Goal: Task Accomplishment & Management: Complete application form

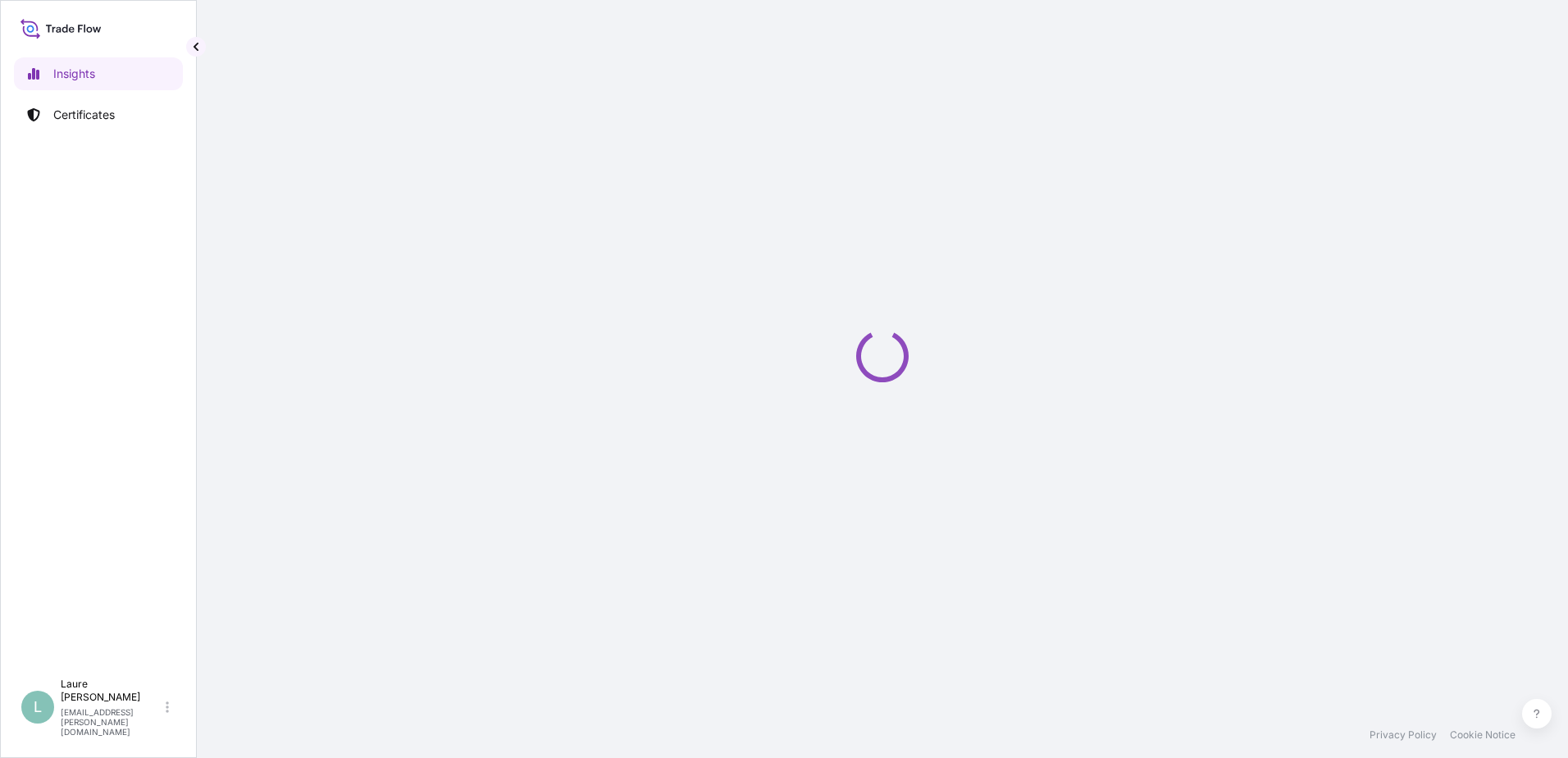
select select "2025"
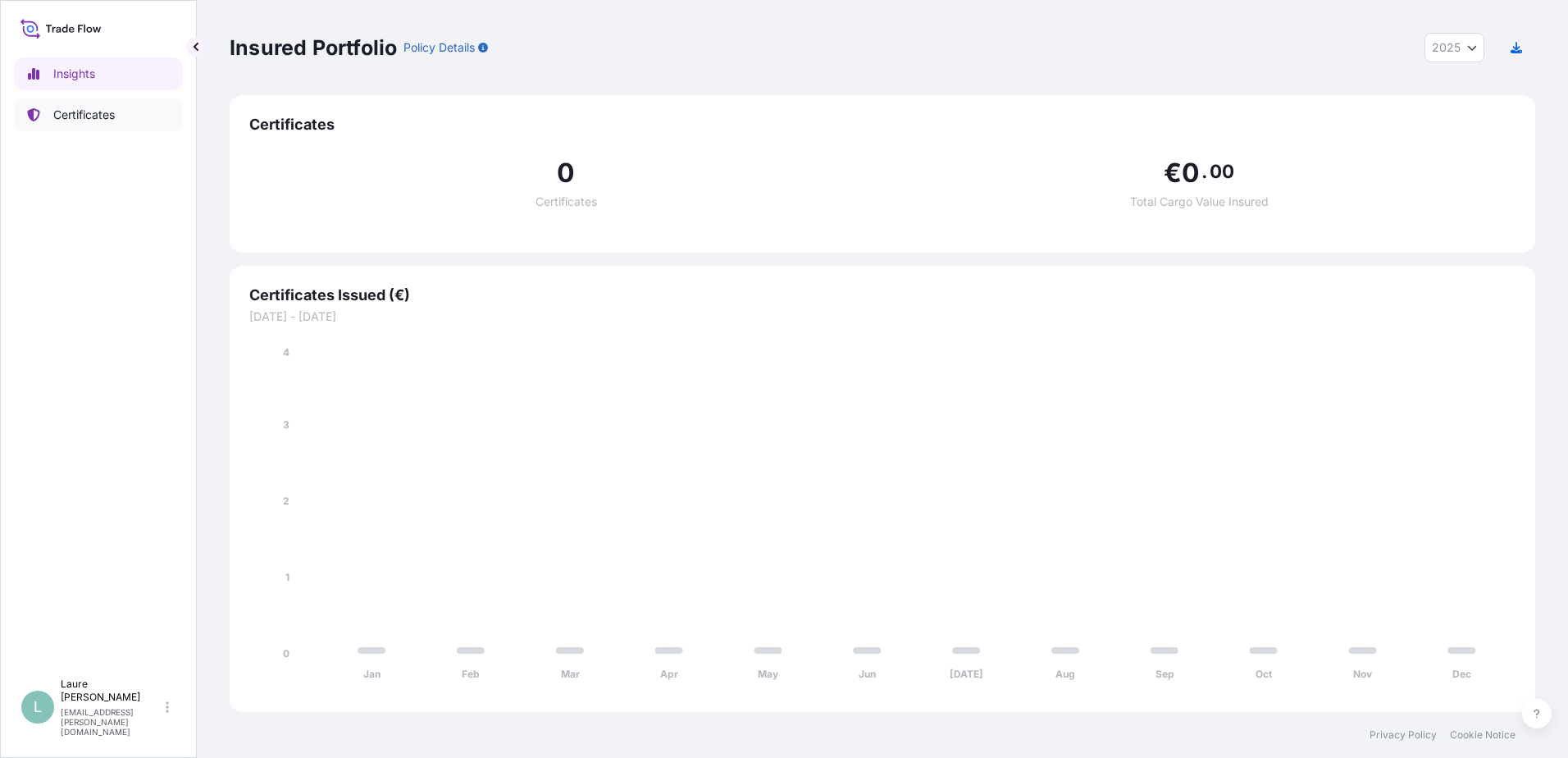
click at [114, 112] on p "Certificates" at bounding box center [83, 115] width 61 height 16
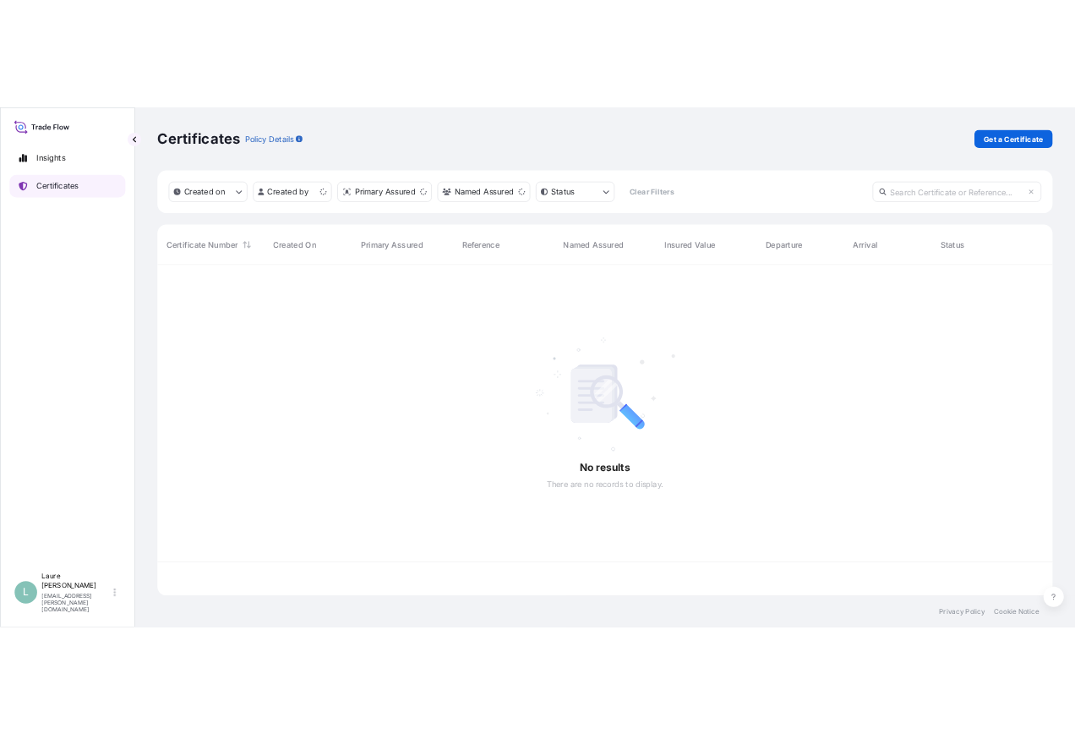
scroll to position [494, 1333]
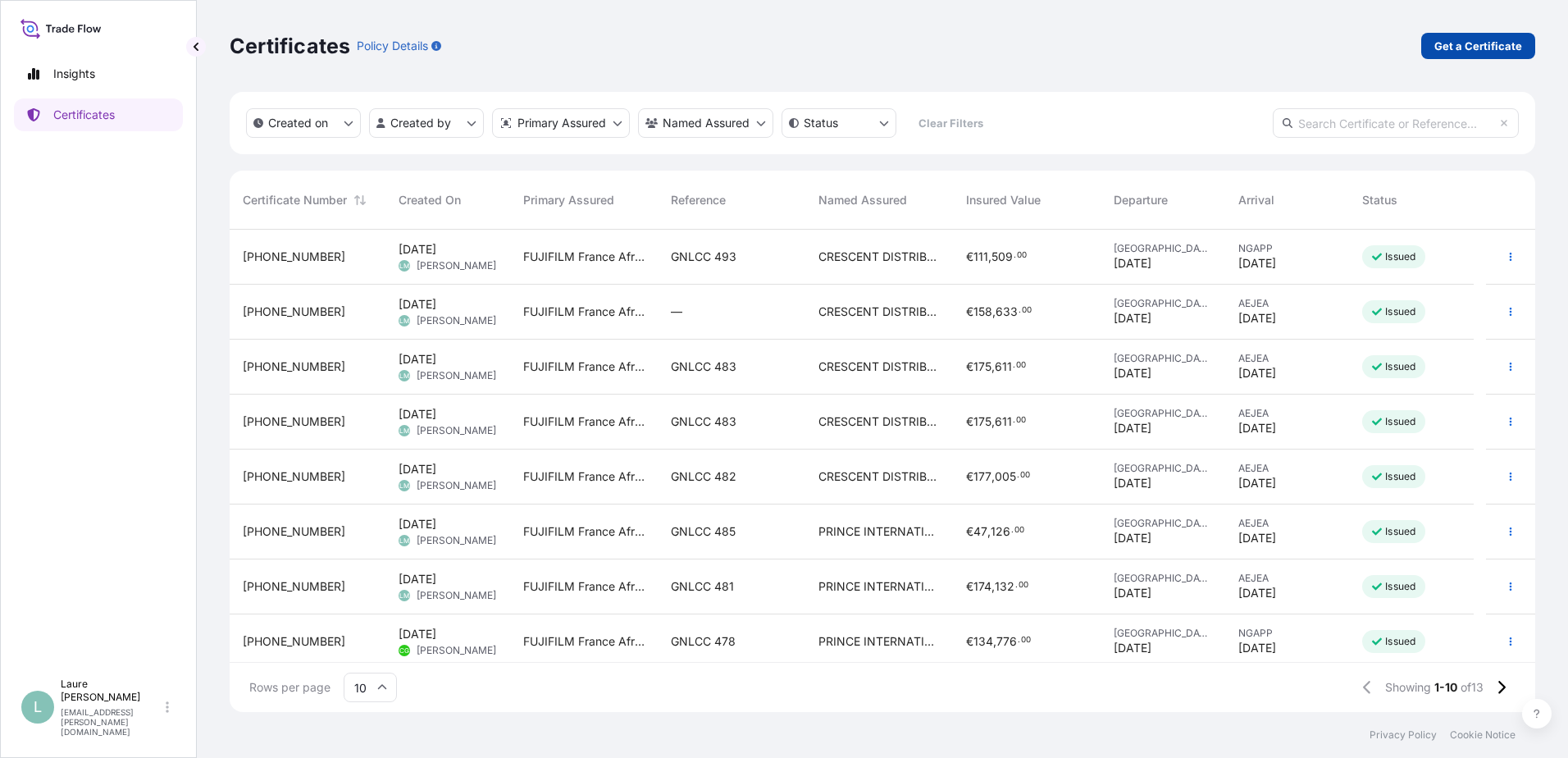
click at [1498, 49] on p "Get a Certificate" at bounding box center [1478, 46] width 87 height 16
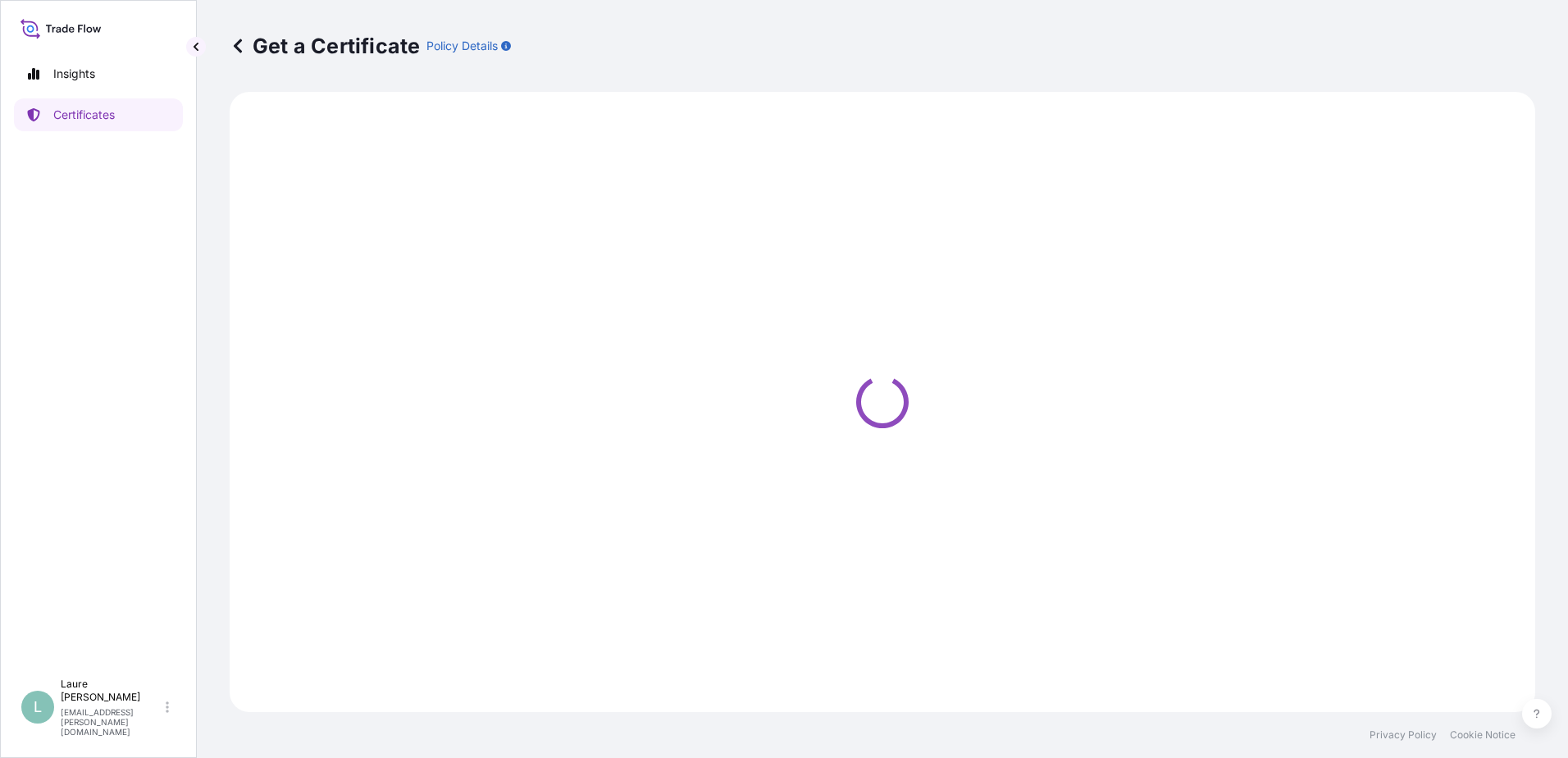
select select "Barge"
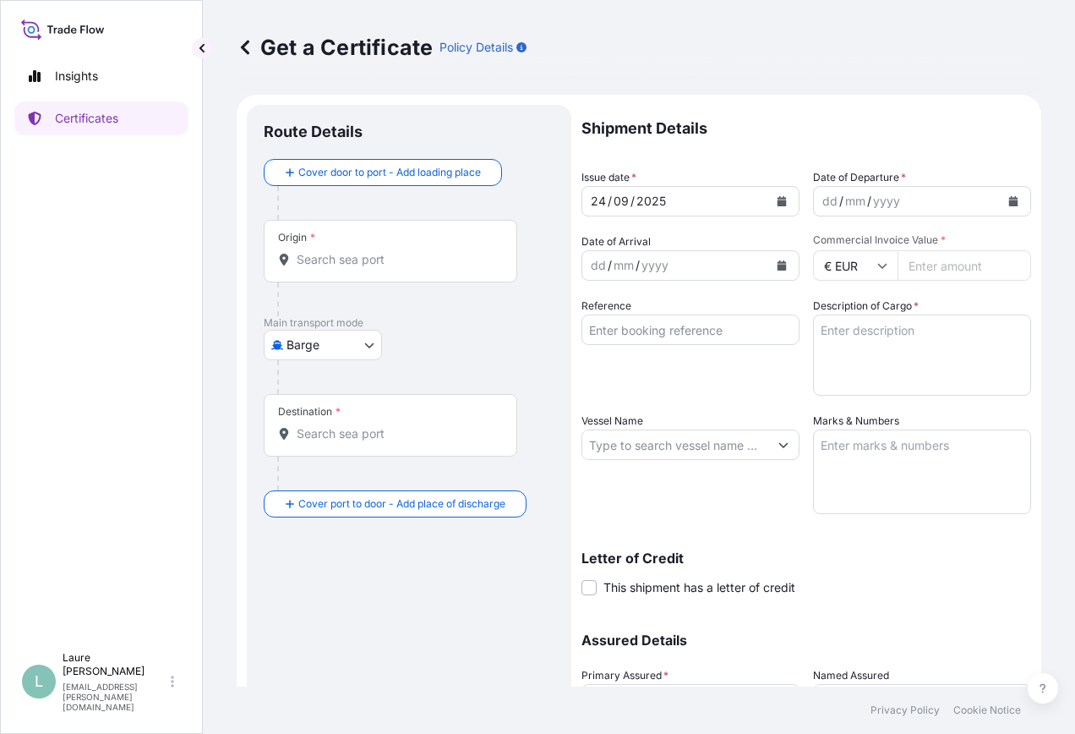
click at [777, 206] on button "Calendar" at bounding box center [781, 201] width 27 height 27
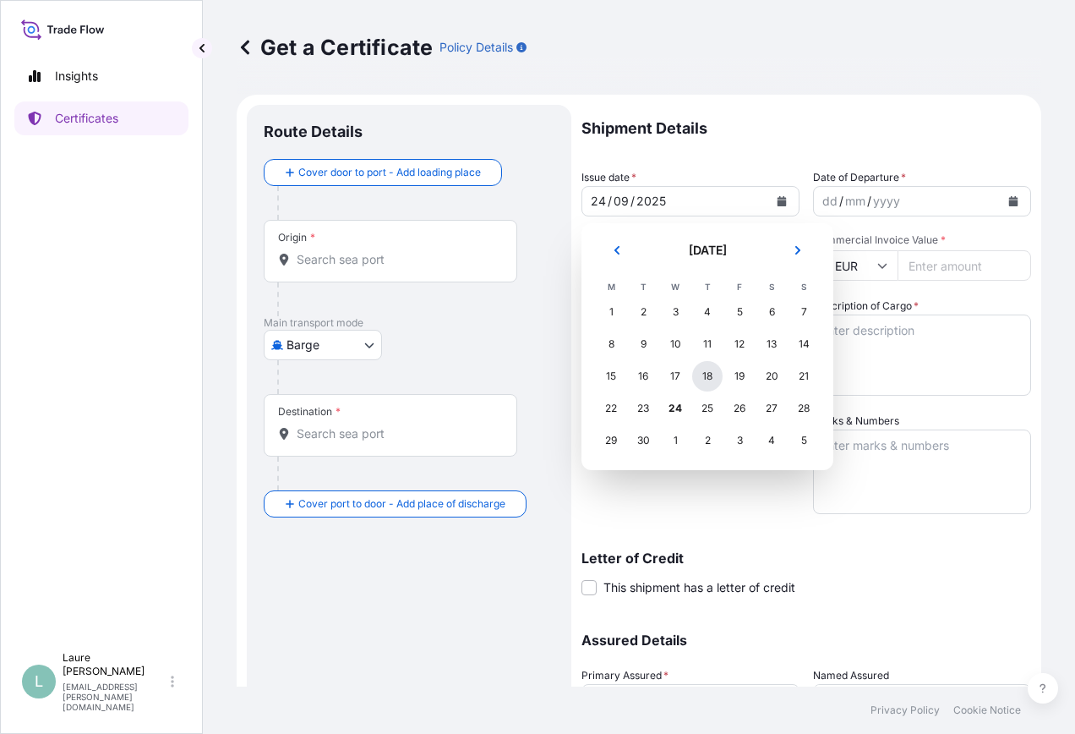
click at [712, 374] on div "18" at bounding box center [707, 376] width 30 height 30
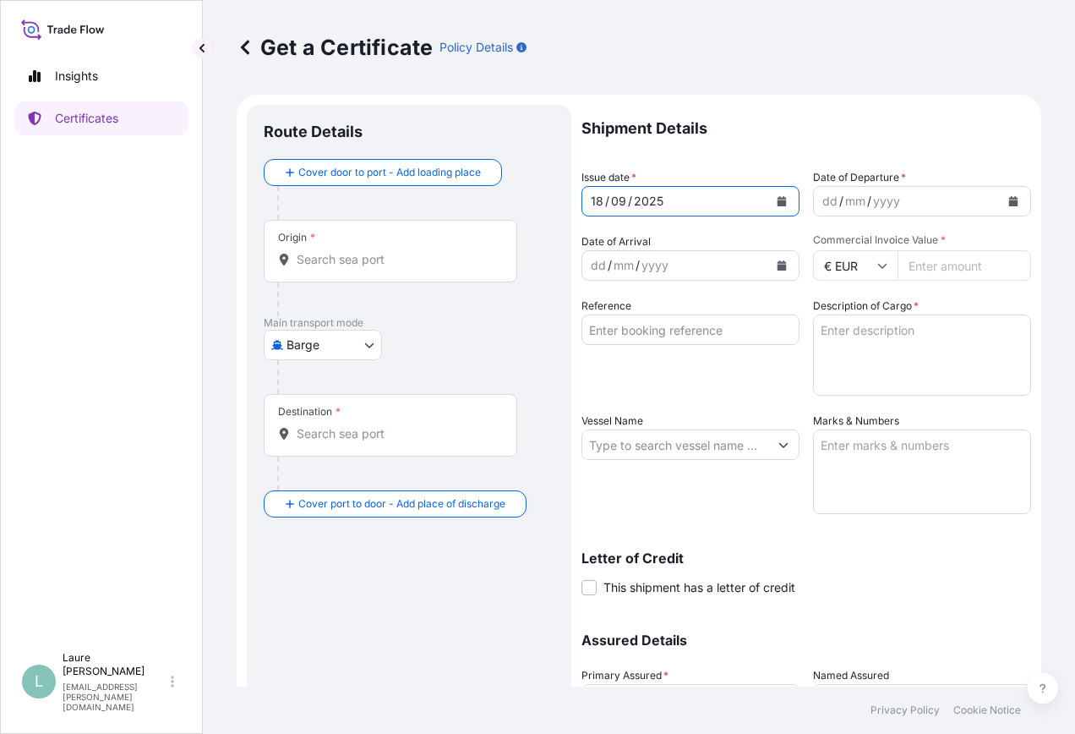
click at [1009, 203] on icon "Calendar" at bounding box center [1013, 201] width 9 height 10
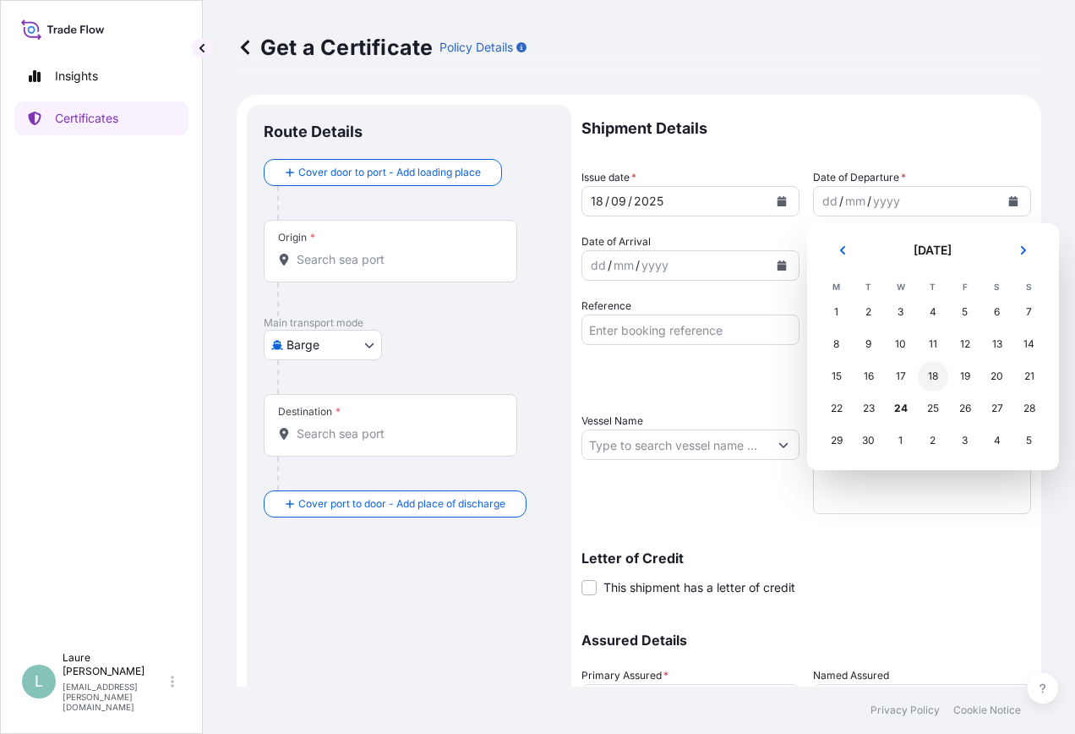
click at [935, 377] on div "18" at bounding box center [933, 376] width 30 height 30
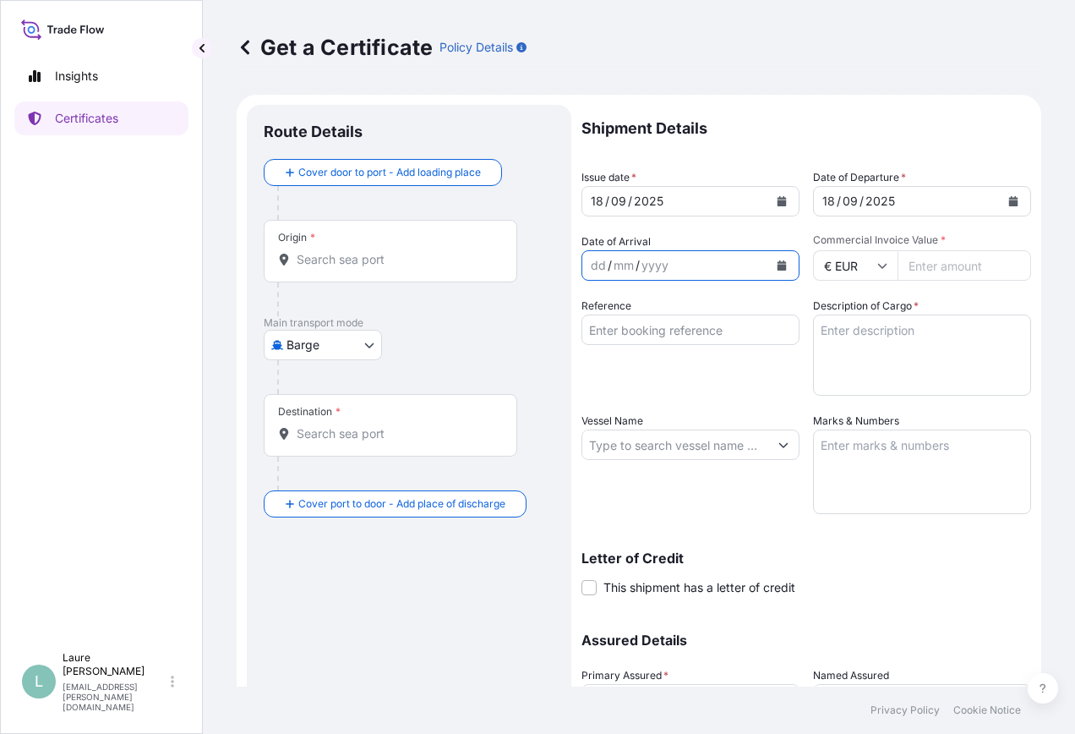
click at [778, 262] on icon "Calendar" at bounding box center [782, 265] width 9 height 10
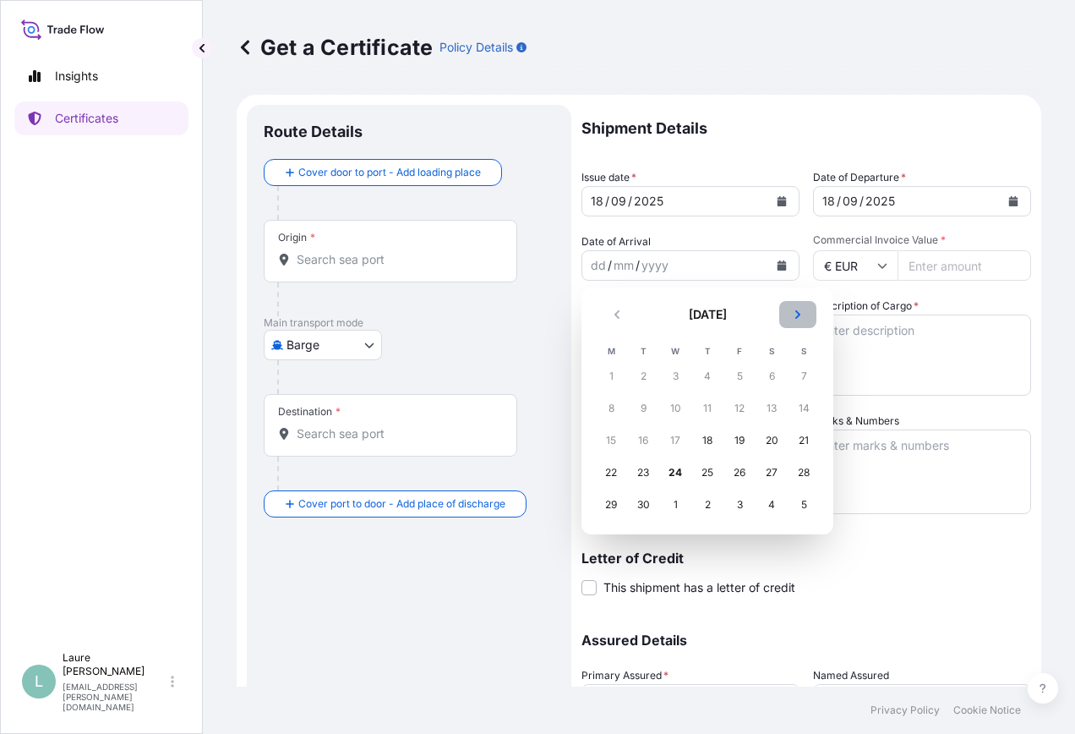
click at [804, 315] on button "Next" at bounding box center [797, 314] width 37 height 27
click at [639, 475] on div "21" at bounding box center [643, 472] width 30 height 30
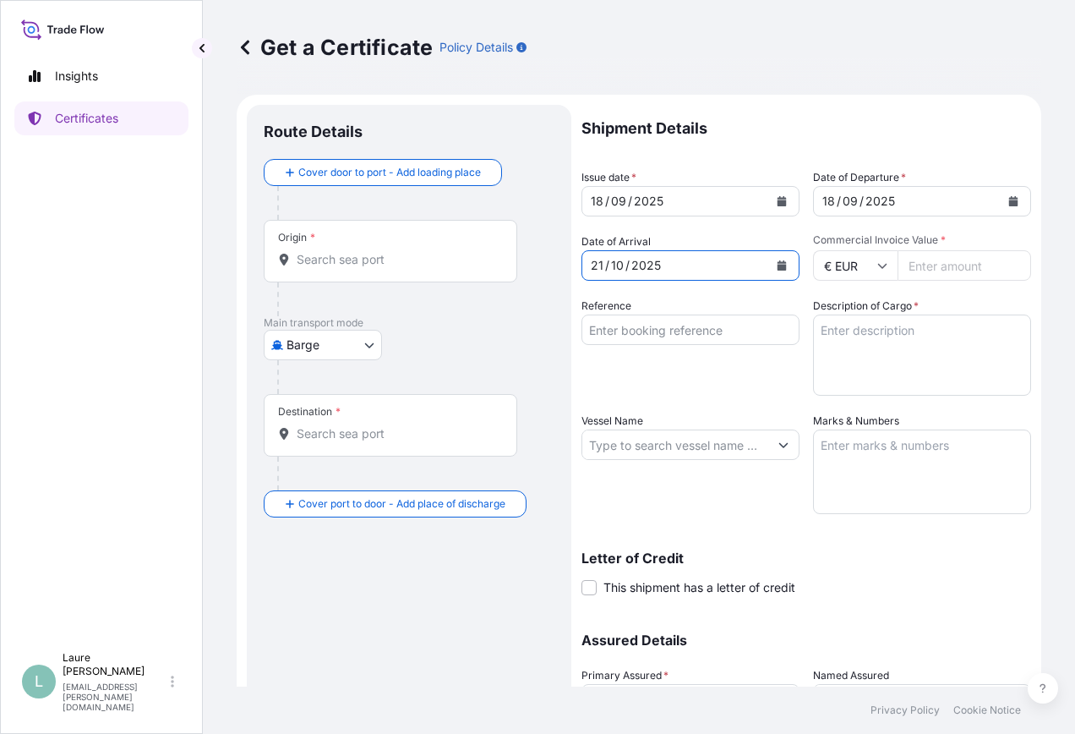
click at [690, 334] on input "Reference" at bounding box center [690, 329] width 218 height 30
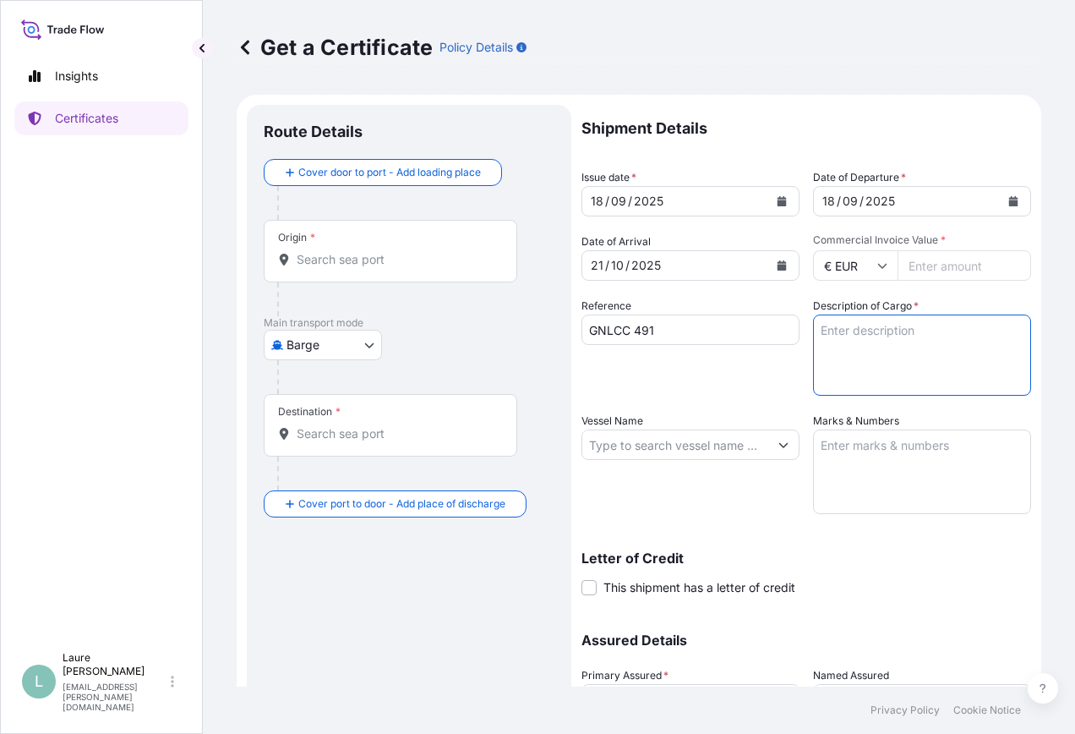
click at [851, 343] on textarea "Description of Cargo *" at bounding box center [922, 354] width 218 height 81
click at [666, 328] on input "GNLCC 491" at bounding box center [690, 329] width 218 height 30
type input "GNLCC 489"
click at [919, 335] on textarea "Description of Cargo *" at bounding box center [922, 354] width 218 height 81
type textarea "48 PALLETS STC 1368 CARTONS PHOTO PAPER"
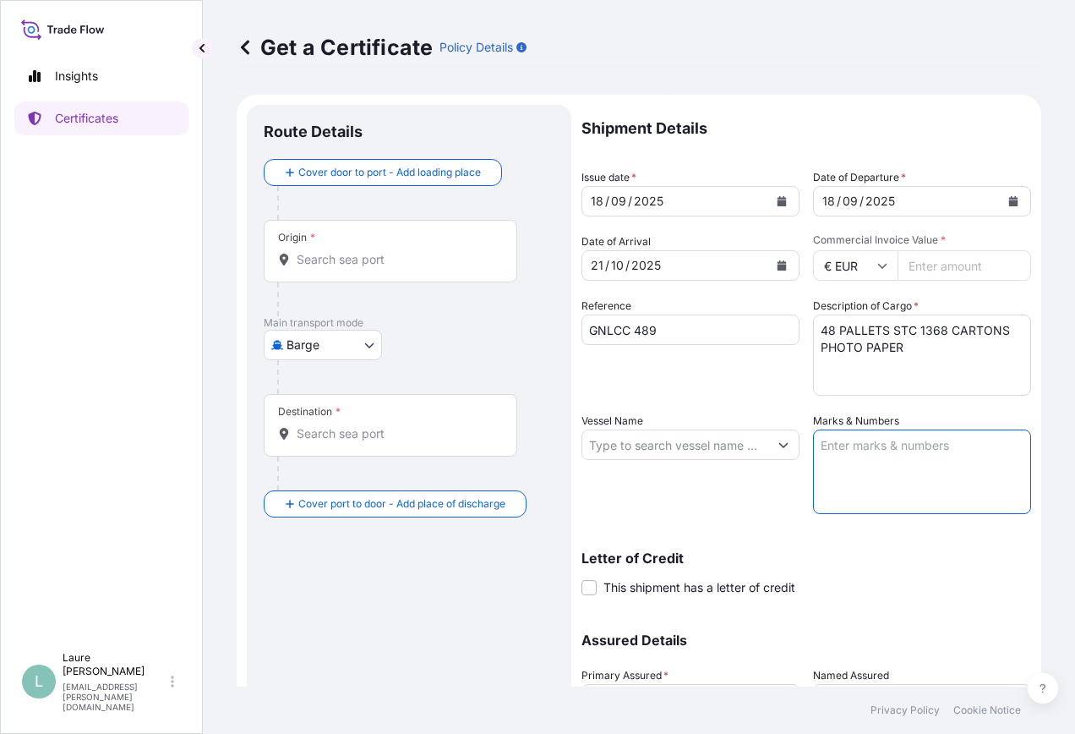
click at [891, 456] on textarea "Marks & Numbers" at bounding box center [922, 471] width 218 height 85
click at [866, 461] on textarea "Marks & Numbers" at bounding box center [922, 471] width 218 height 85
click at [692, 445] on input "Vessel Name" at bounding box center [675, 444] width 186 height 30
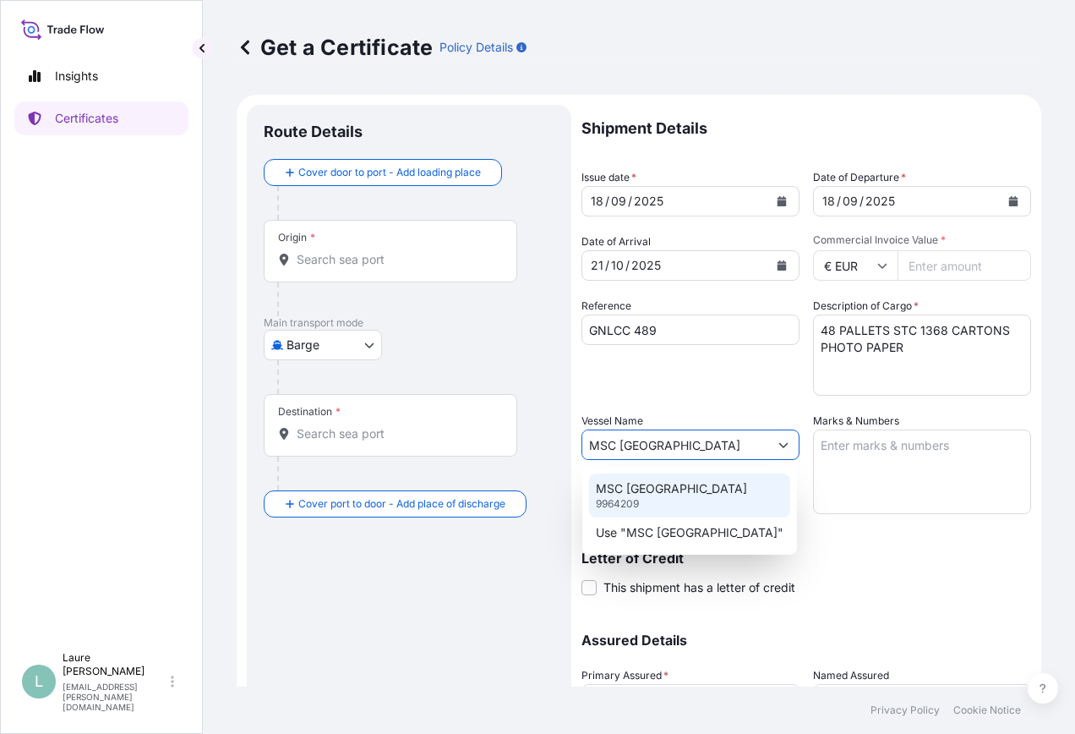
click at [669, 490] on p "MSC [GEOGRAPHIC_DATA]" at bounding box center [671, 488] width 151 height 17
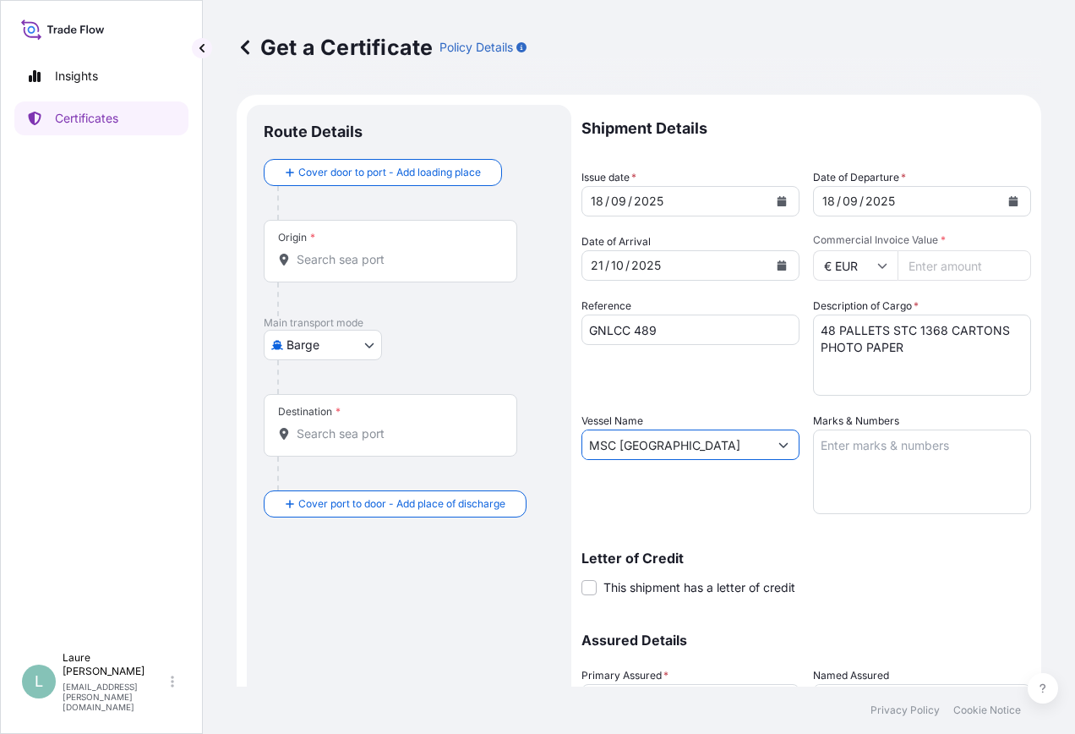
type input "MSC [GEOGRAPHIC_DATA]"
click at [886, 463] on textarea "Marks & Numbers" at bounding box center [922, 471] width 218 height 85
paste textarea "FCIU7364278"
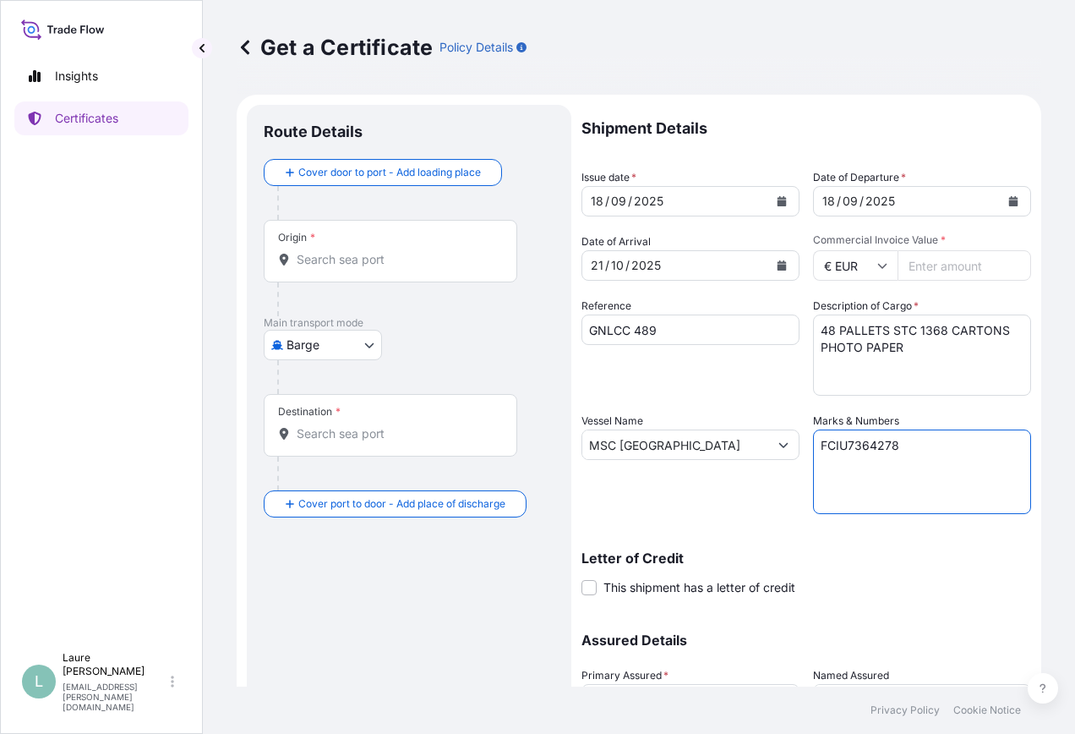
click at [816, 448] on textarea "FCIU7364278" at bounding box center [922, 471] width 218 height 85
click at [962, 437] on textarea "40TC FCIU7364278" at bounding box center [922, 471] width 218 height 85
click at [874, 465] on textarea "40TC FCIU7364278 SEAL" at bounding box center [922, 471] width 218 height 85
paste textarea "8866484"
type textarea "40TC FCIU7364278 SEAL 8866484"
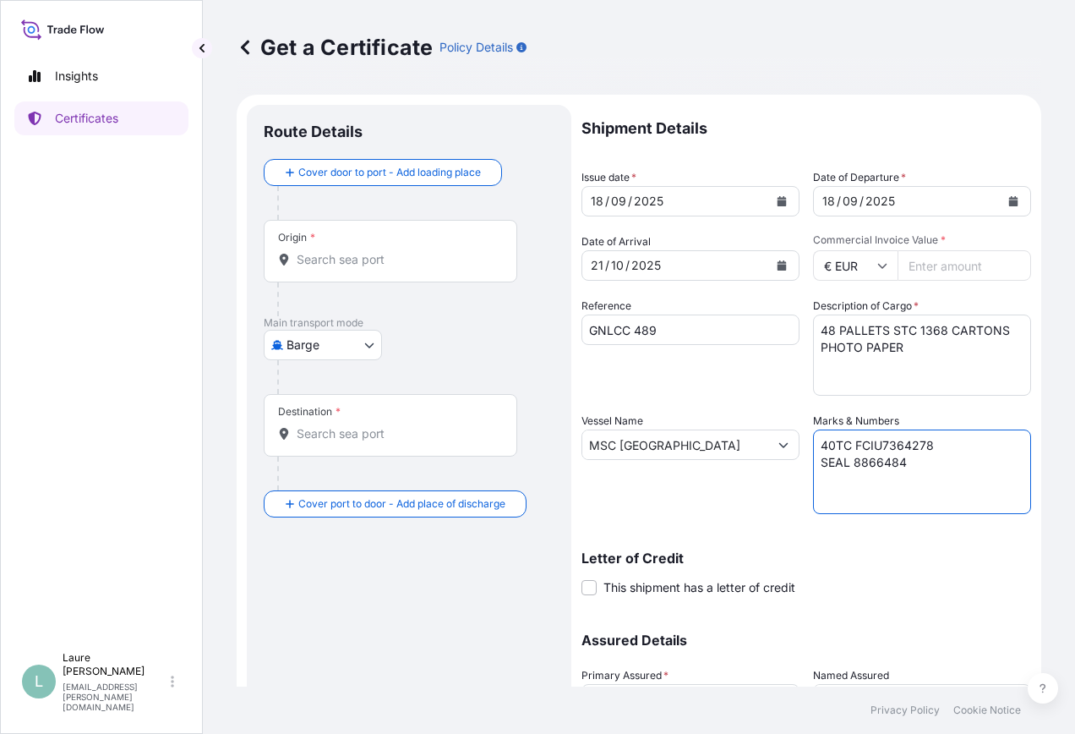
click at [364, 265] on input "Origin *" at bounding box center [396, 259] width 199 height 17
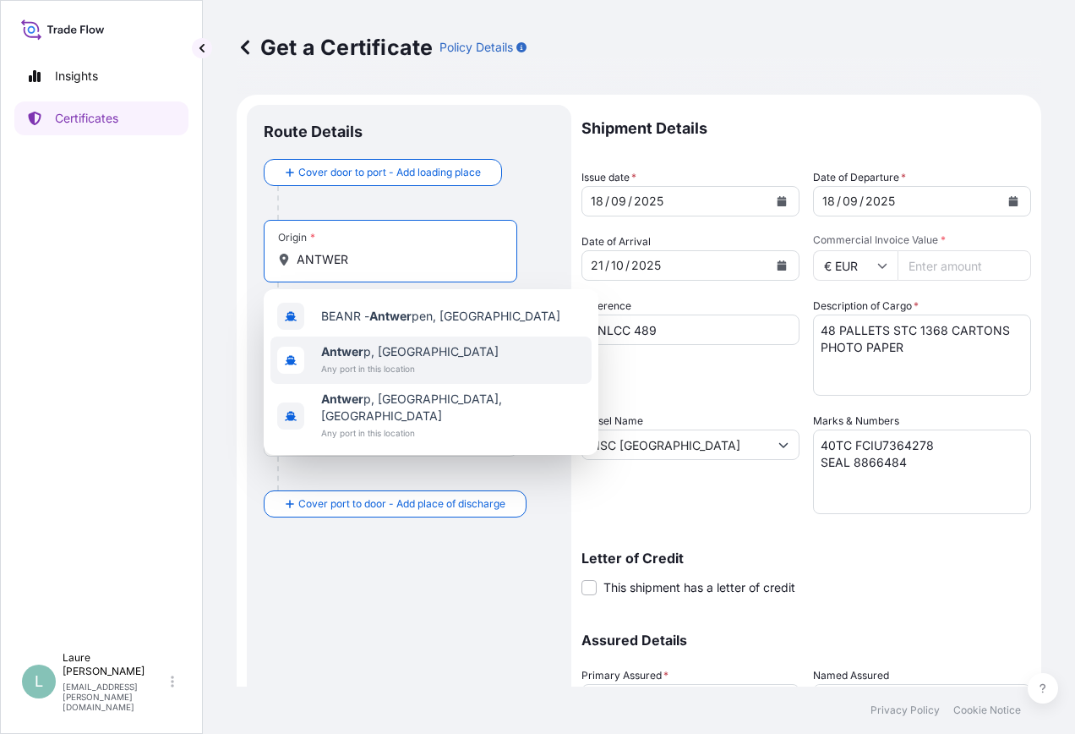
click at [357, 349] on b "Antwer" at bounding box center [342, 351] width 42 height 14
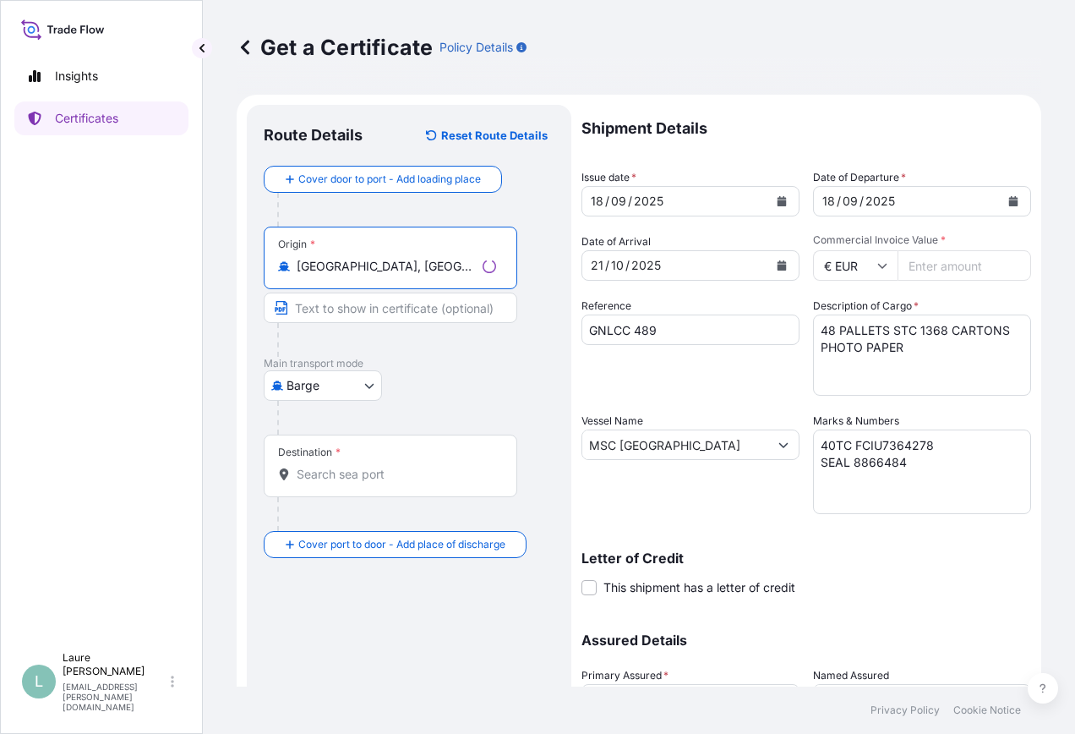
type input "[GEOGRAPHIC_DATA], [GEOGRAPHIC_DATA]"
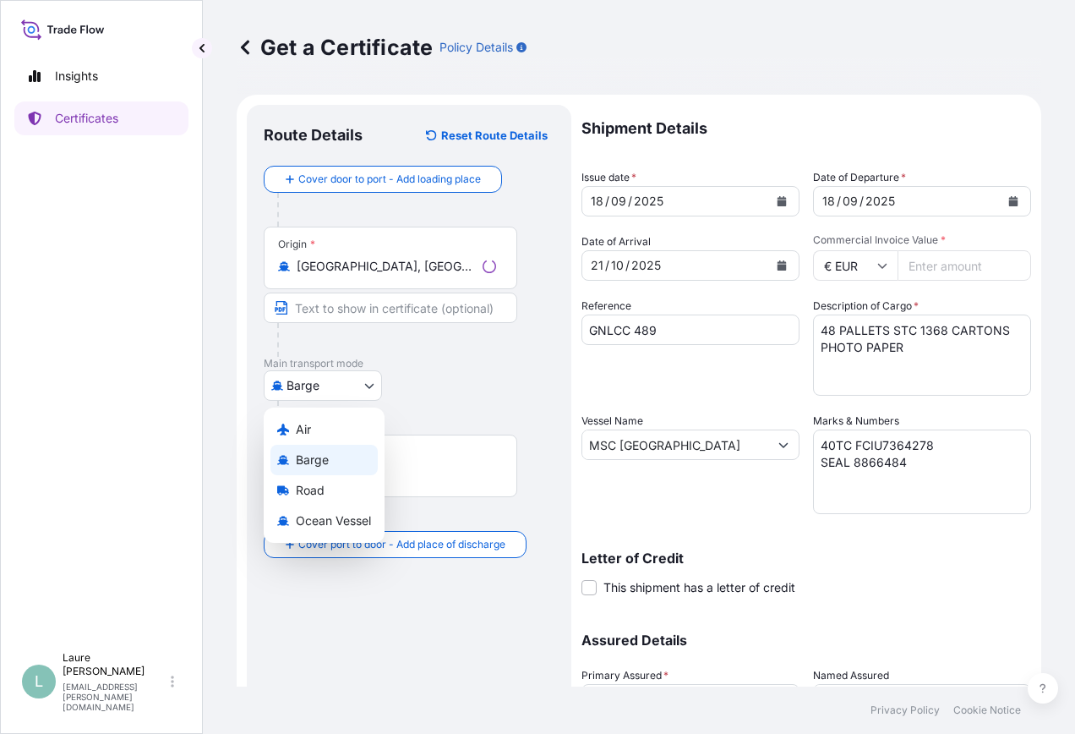
click at [321, 391] on body "0 options available. 3 options available. Insights Certificates L Laure Moran-C…" at bounding box center [537, 367] width 1075 height 734
click at [305, 533] on div "Ocean Vessel" at bounding box center [323, 520] width 107 height 30
select select "Ocean Vessel"
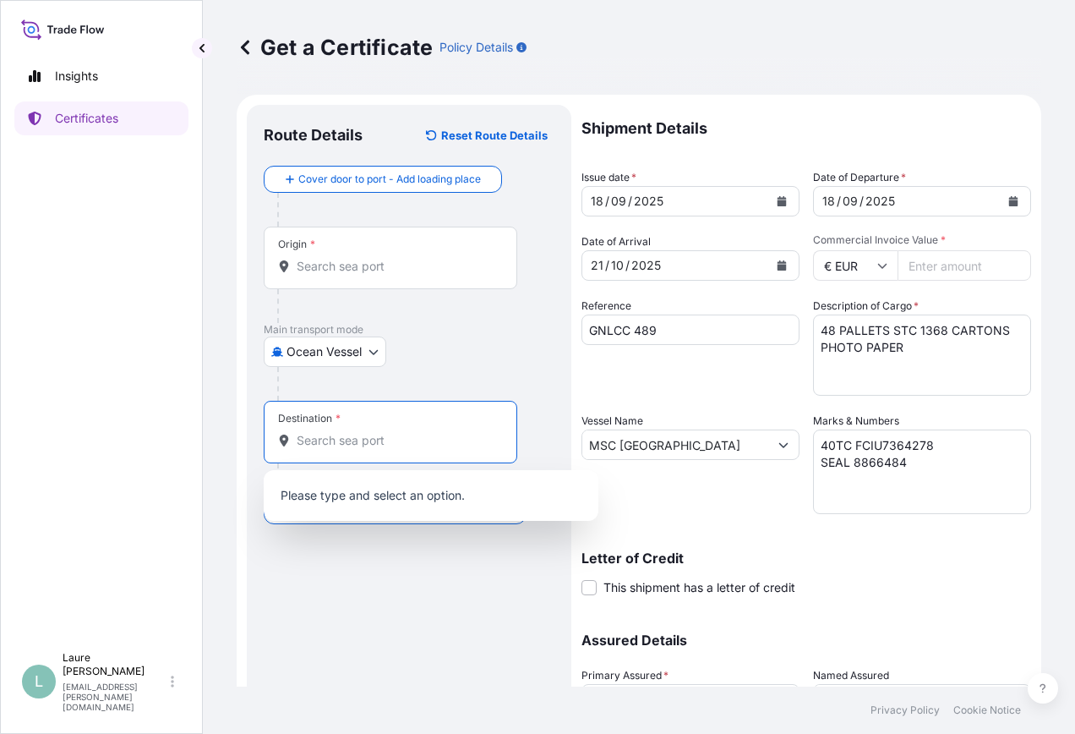
click at [332, 439] on input "Destination *" at bounding box center [396, 440] width 199 height 17
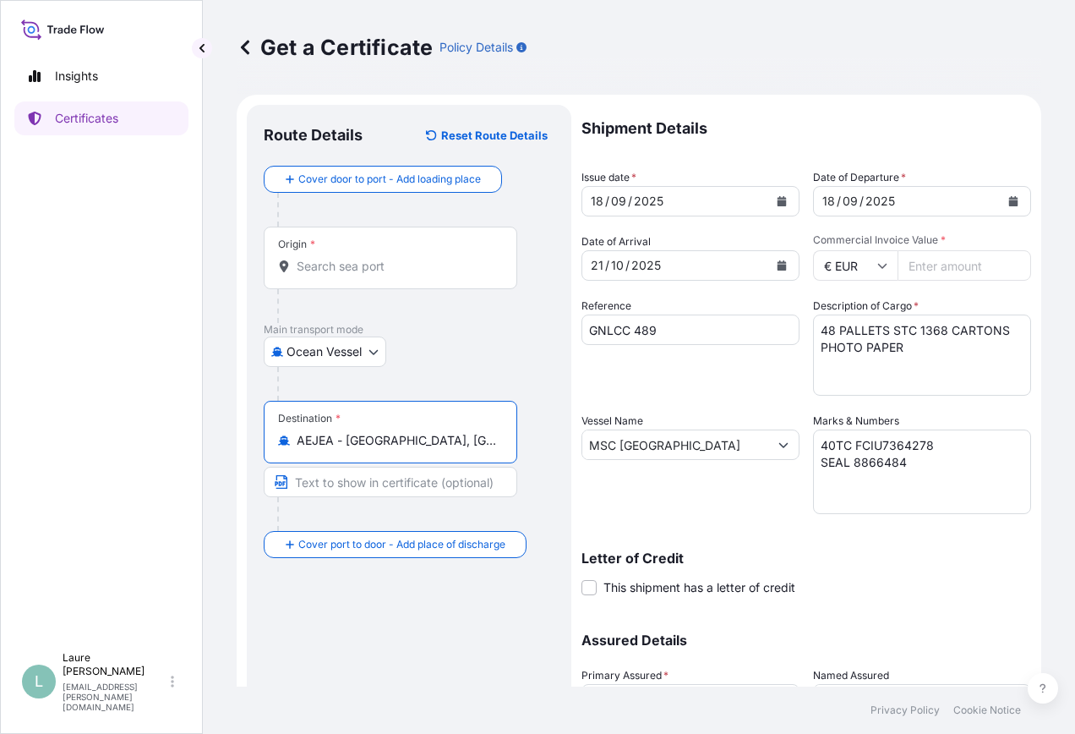
type input "AEJEA - [GEOGRAPHIC_DATA], [GEOGRAPHIC_DATA]"
click at [905, 592] on div "Letter of Credit This shipment has a letter of credit Letter of credit * Letter…" at bounding box center [806, 573] width 450 height 45
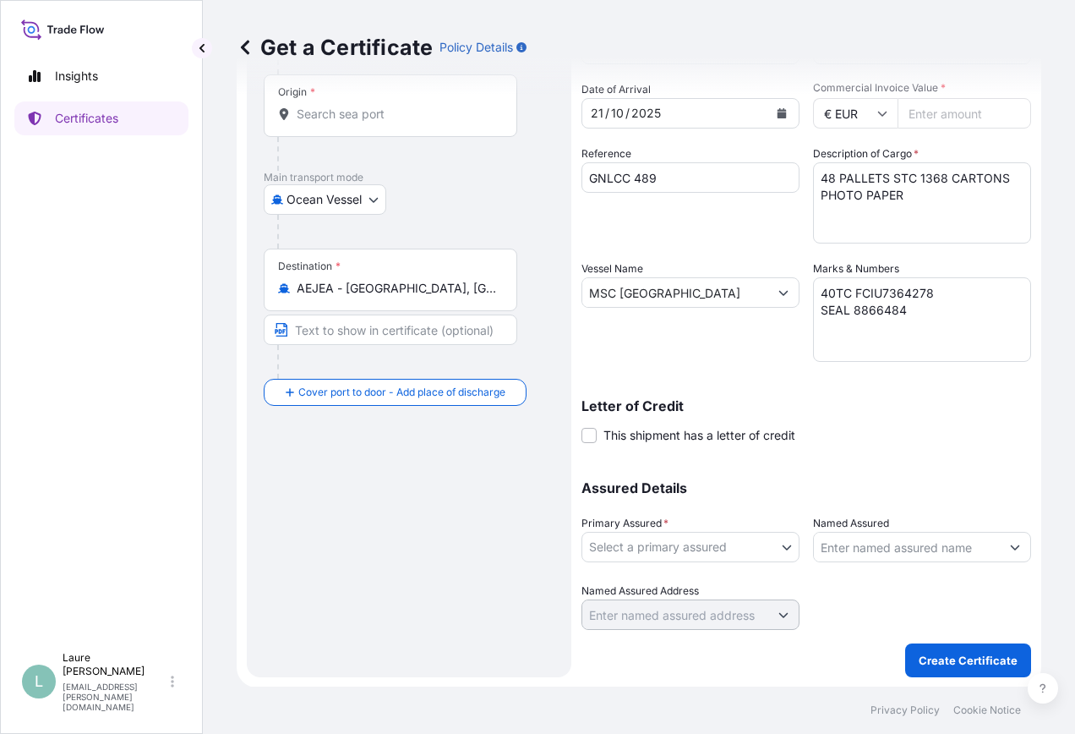
scroll to position [153, 0]
click at [843, 549] on input "Named Assured" at bounding box center [907, 546] width 186 height 30
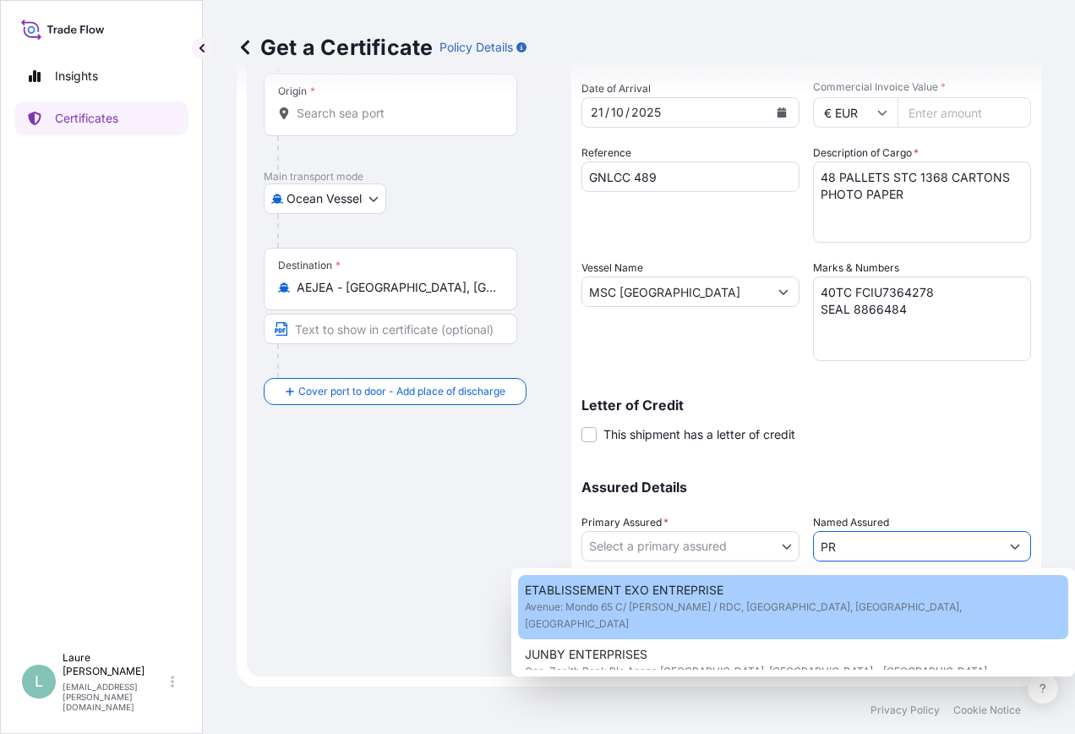
type input "P"
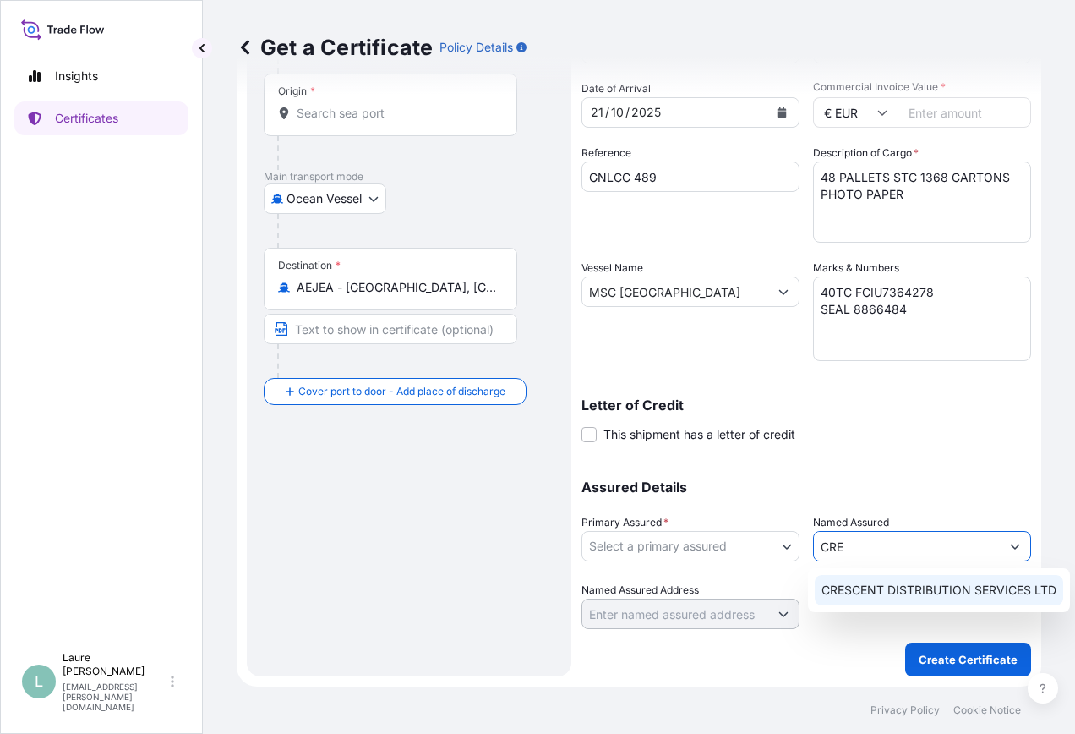
click at [872, 592] on span "CRESCENT DISTRIBUTION SERVICES LTD" at bounding box center [938, 589] width 235 height 17
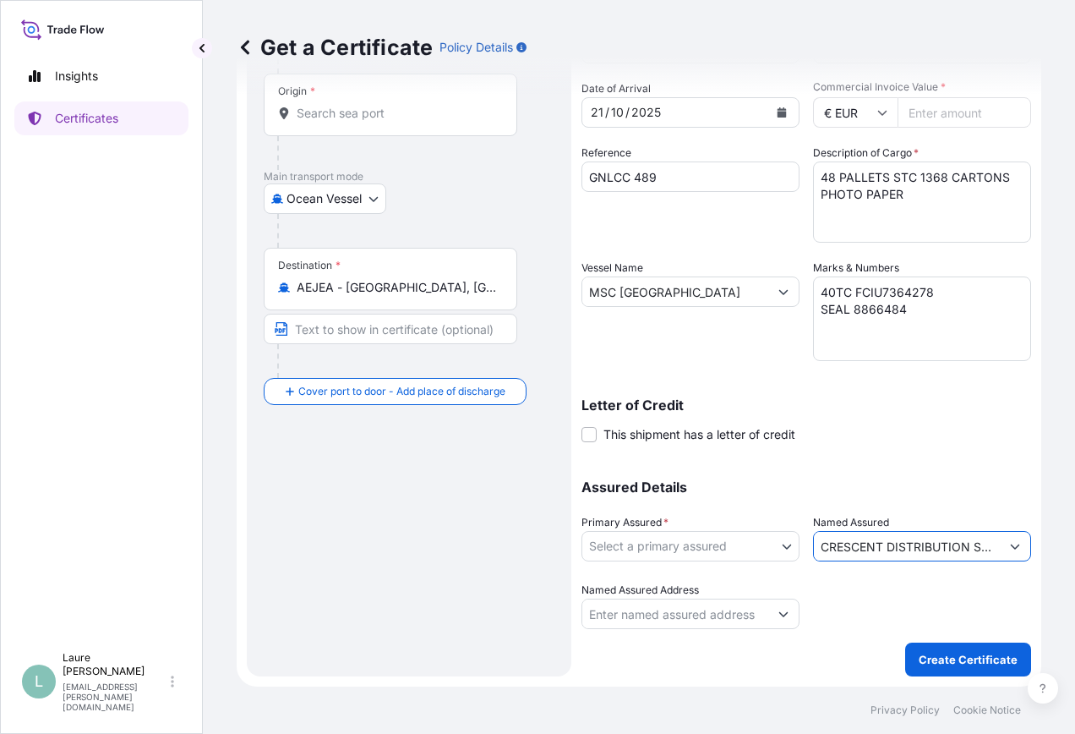
type input "CRESCENT DISTRIBUTION SERVICES LTD"
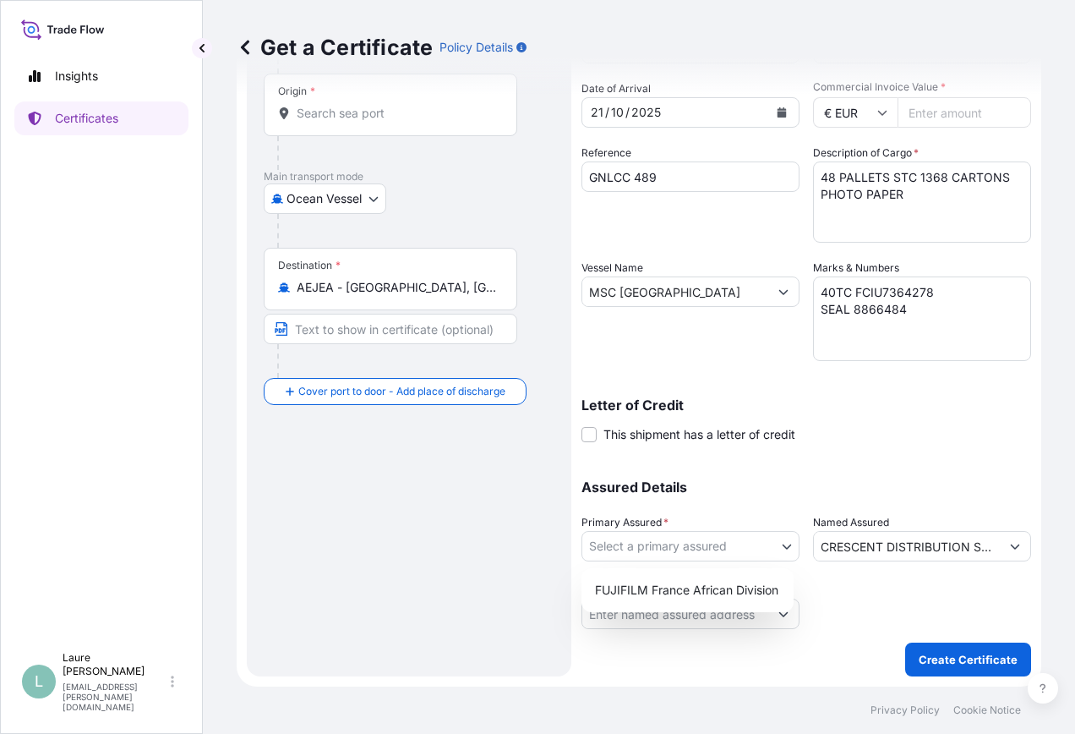
click at [734, 553] on body "1 option available. 0 options available. 1 option available. Insights Certifica…" at bounding box center [537, 367] width 1075 height 734
click at [723, 590] on div "FUJIFILM France African Division" at bounding box center [687, 590] width 199 height 30
select select "31865"
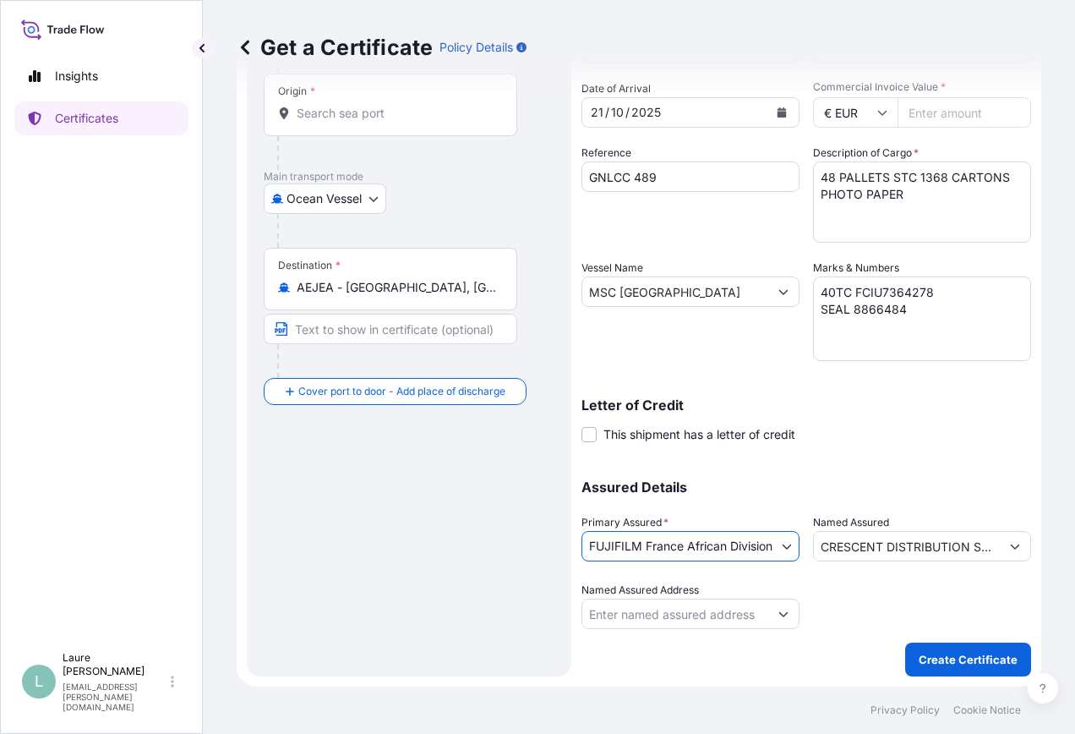
click at [708, 613] on input "Named Assured Address" at bounding box center [675, 613] width 186 height 30
click at [778, 617] on icon "Show suggestions" at bounding box center [783, 614] width 10 height 10
type input "CRE"
drag, startPoint x: 637, startPoint y: 609, endPoint x: 428, endPoint y: 603, distance: 209.7
click at [428, 603] on form "Route Details Reset Route Details Cover door to port - Add loading place Place …" at bounding box center [639, 314] width 805 height 745
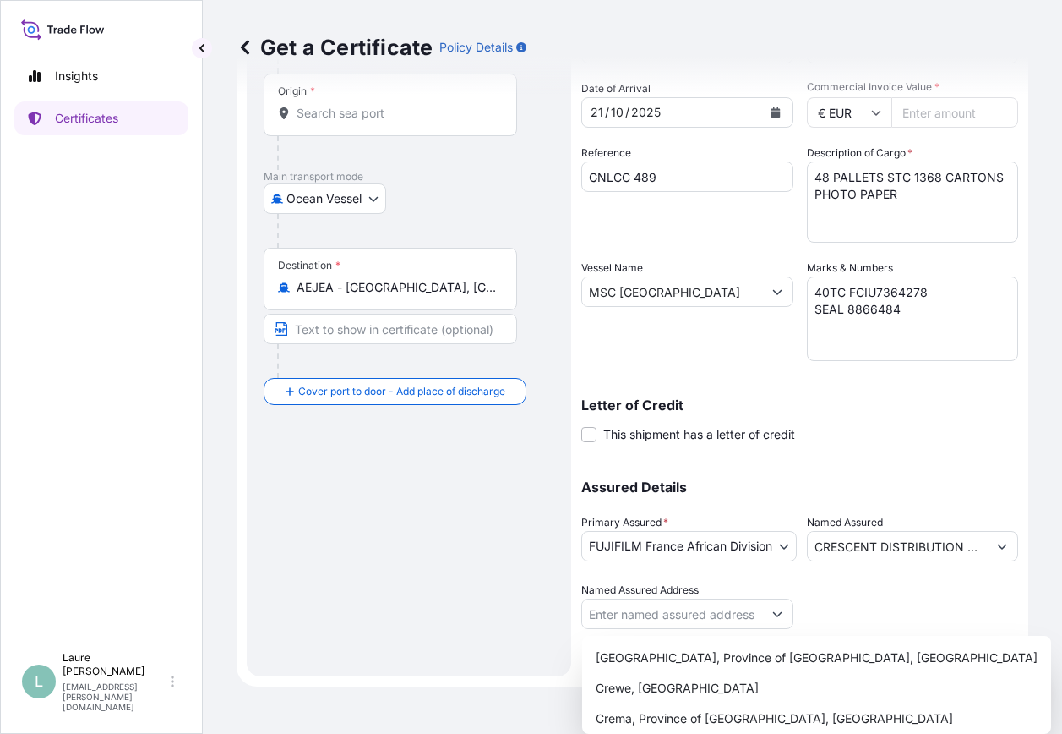
click at [861, 598] on div at bounding box center [913, 604] width 212 height 47
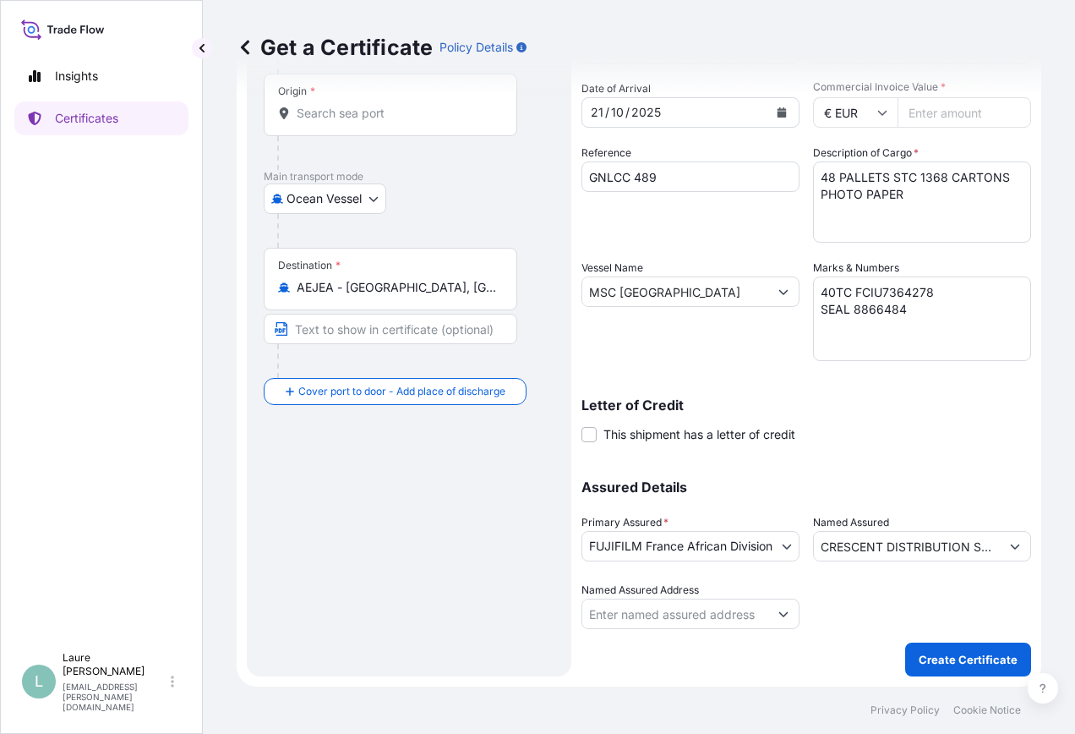
click at [915, 552] on input "CRESCENT DISTRIBUTION SERVICES LTD" at bounding box center [907, 546] width 186 height 30
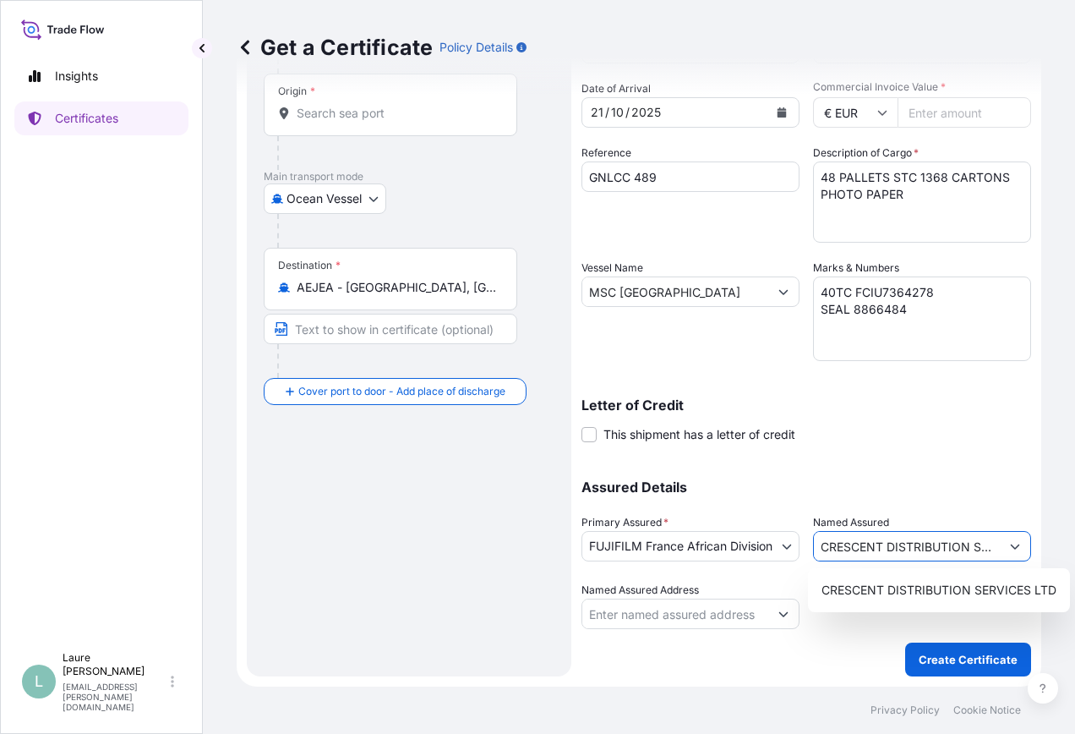
drag, startPoint x: 902, startPoint y: 489, endPoint x: 796, endPoint y: 434, distance: 119.5
click at [902, 489] on p "Assured Details" at bounding box center [806, 487] width 450 height 14
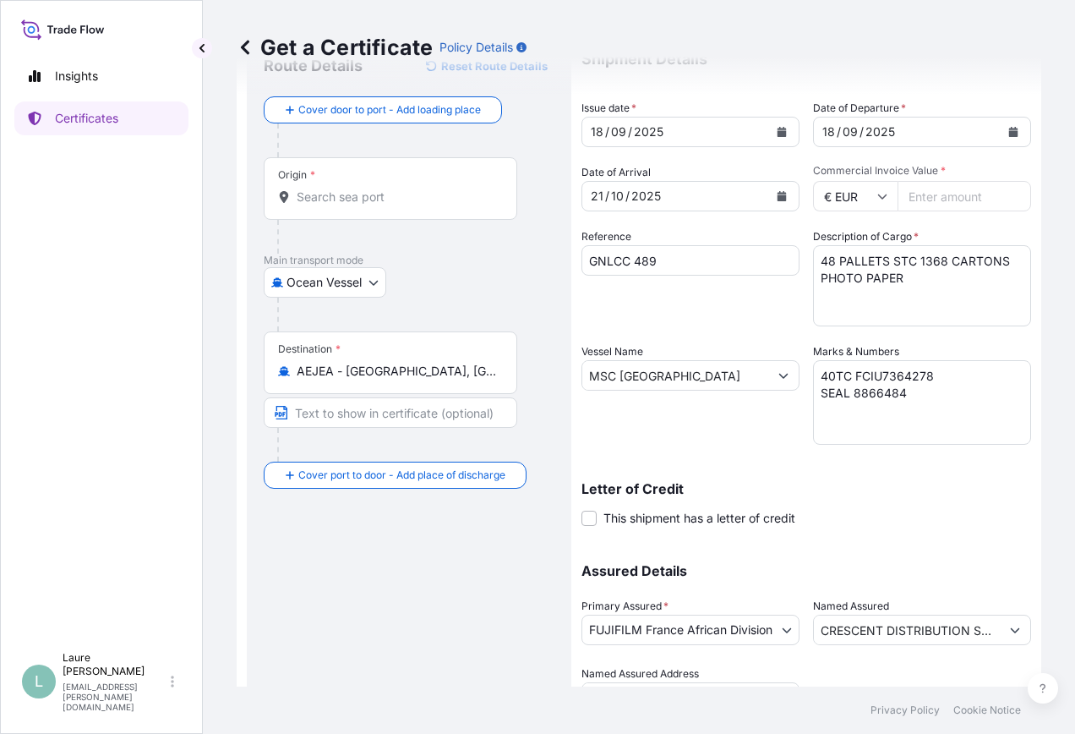
scroll to position [0, 0]
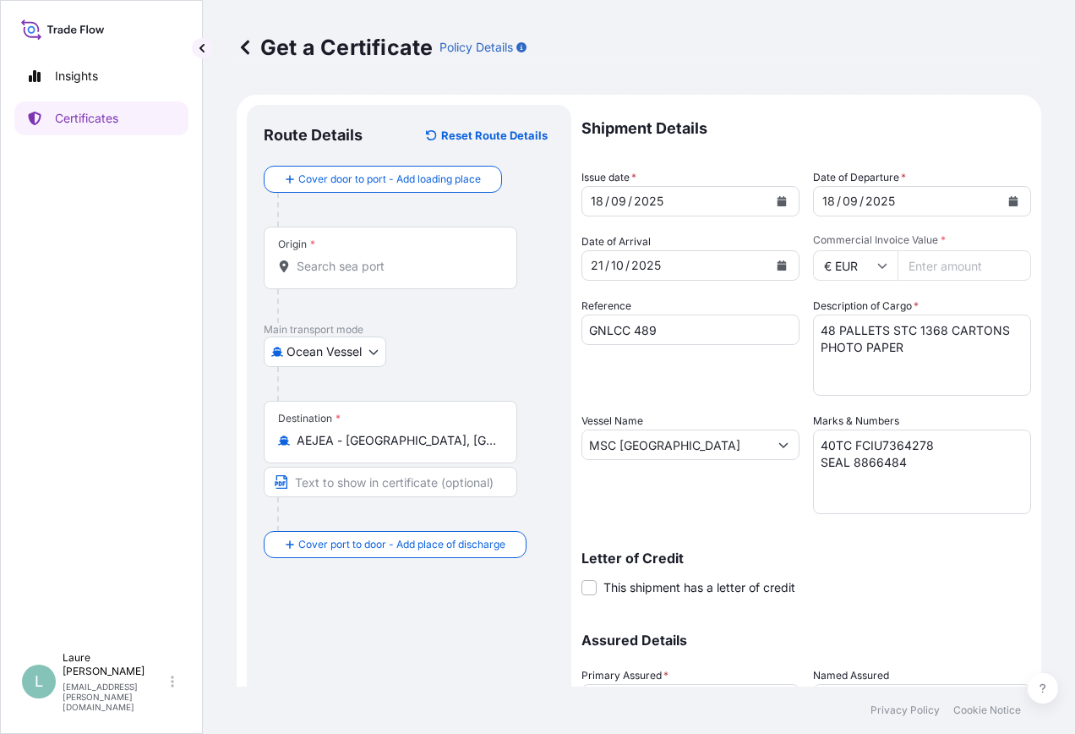
click at [959, 271] on input "Commercial Invoice Value *" at bounding box center [965, 265] width 134 height 30
type input "170152"
click at [944, 582] on div "Letter of Credit This shipment has a letter of credit Letter of credit * Letter…" at bounding box center [806, 573] width 450 height 45
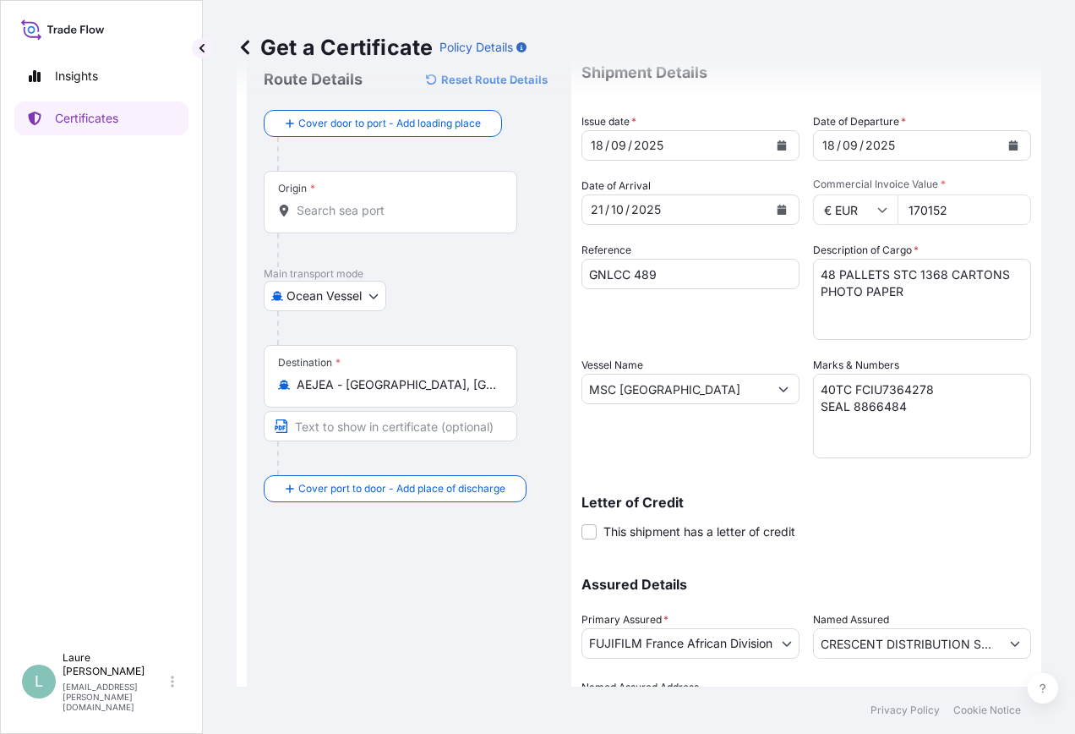
scroll to position [153, 0]
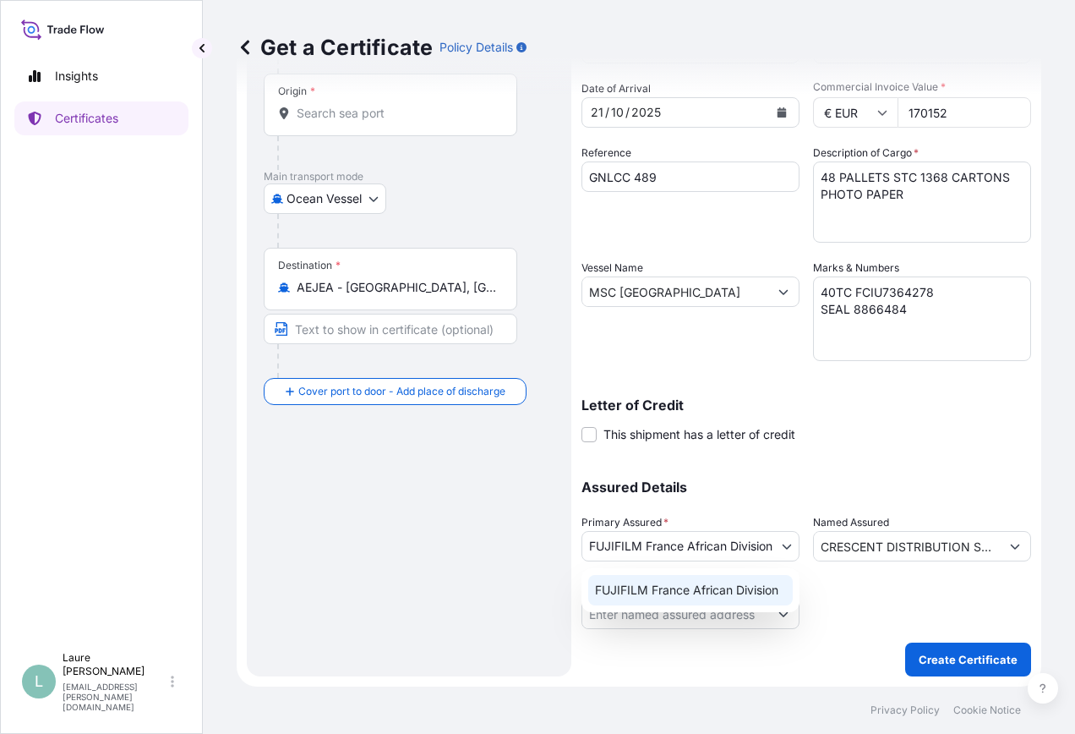
click at [767, 543] on body "Insights Certificates L Laure Moran-Carre [EMAIL_ADDRESS][PERSON_NAME][DOMAIN_N…" at bounding box center [537, 367] width 1075 height 734
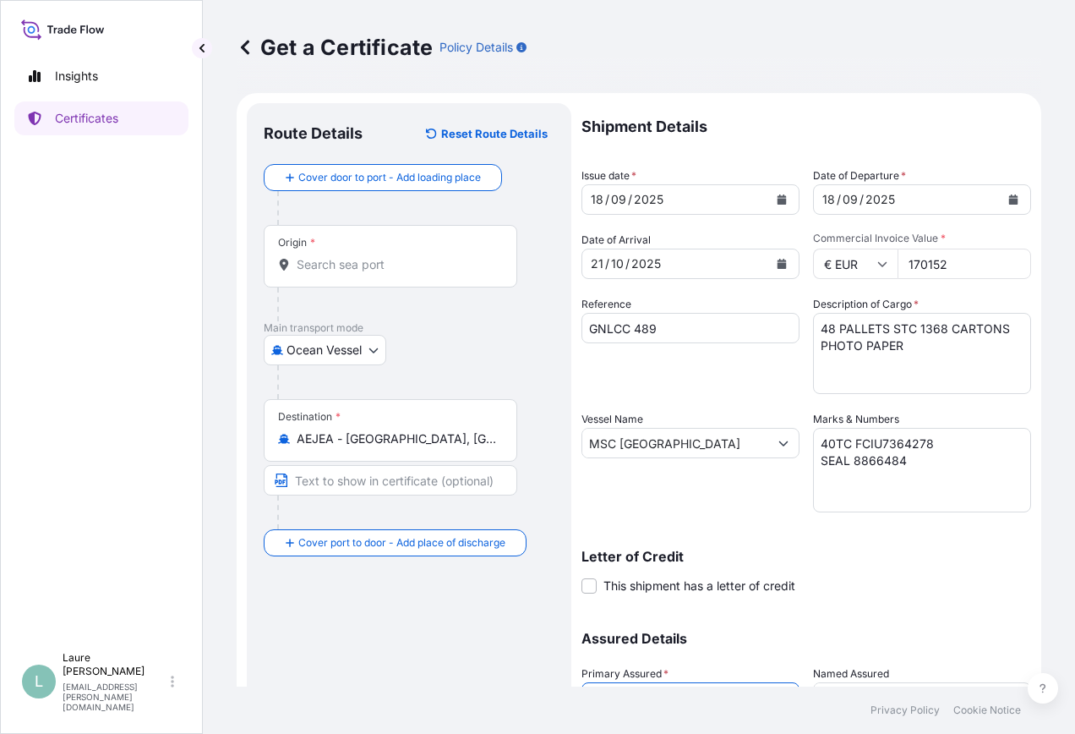
scroll to position [0, 0]
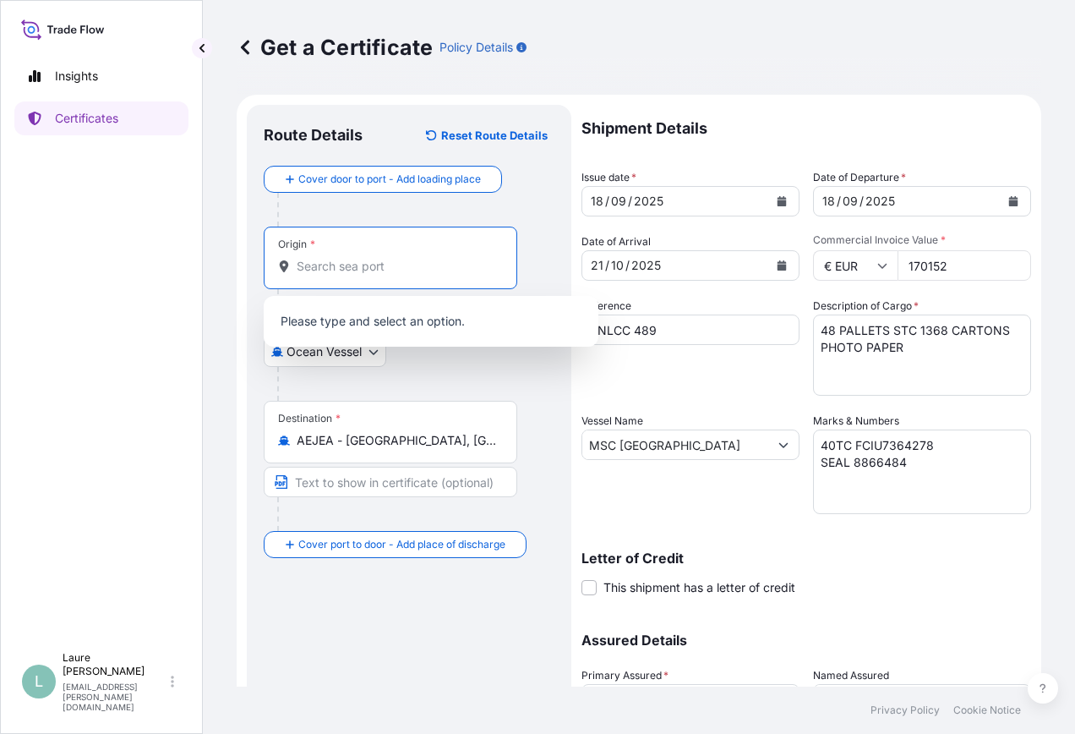
click at [367, 270] on input "Origin *" at bounding box center [396, 266] width 199 height 17
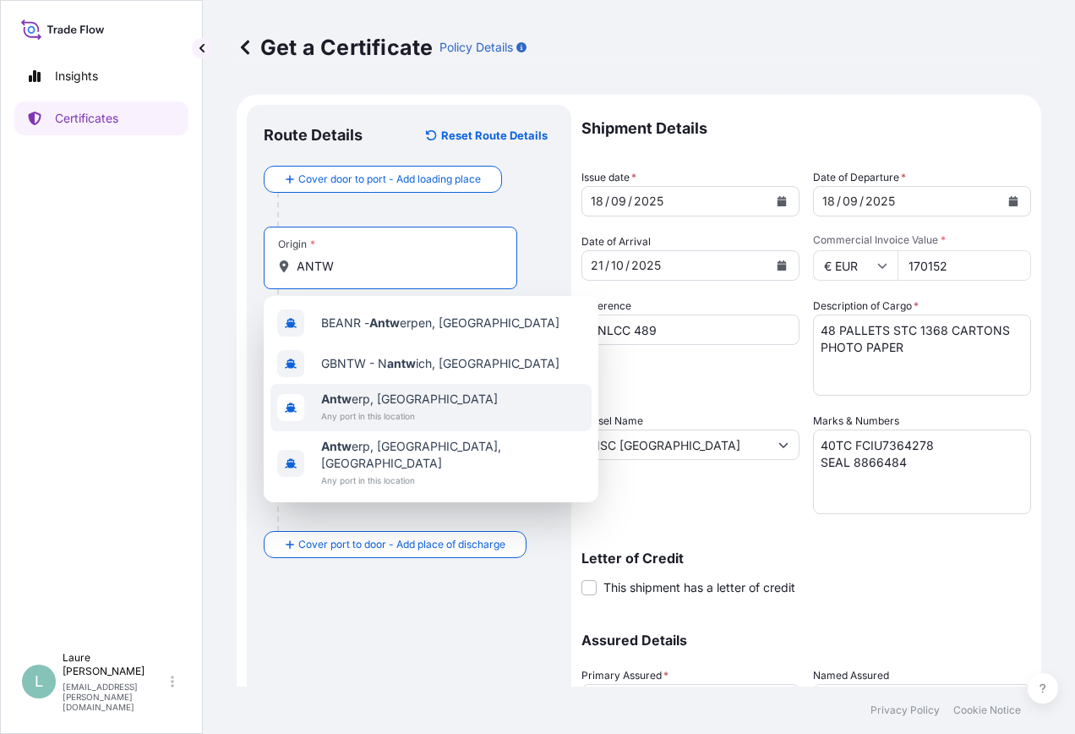
click at [399, 405] on span "Antw erp, [GEOGRAPHIC_DATA]" at bounding box center [409, 398] width 177 height 17
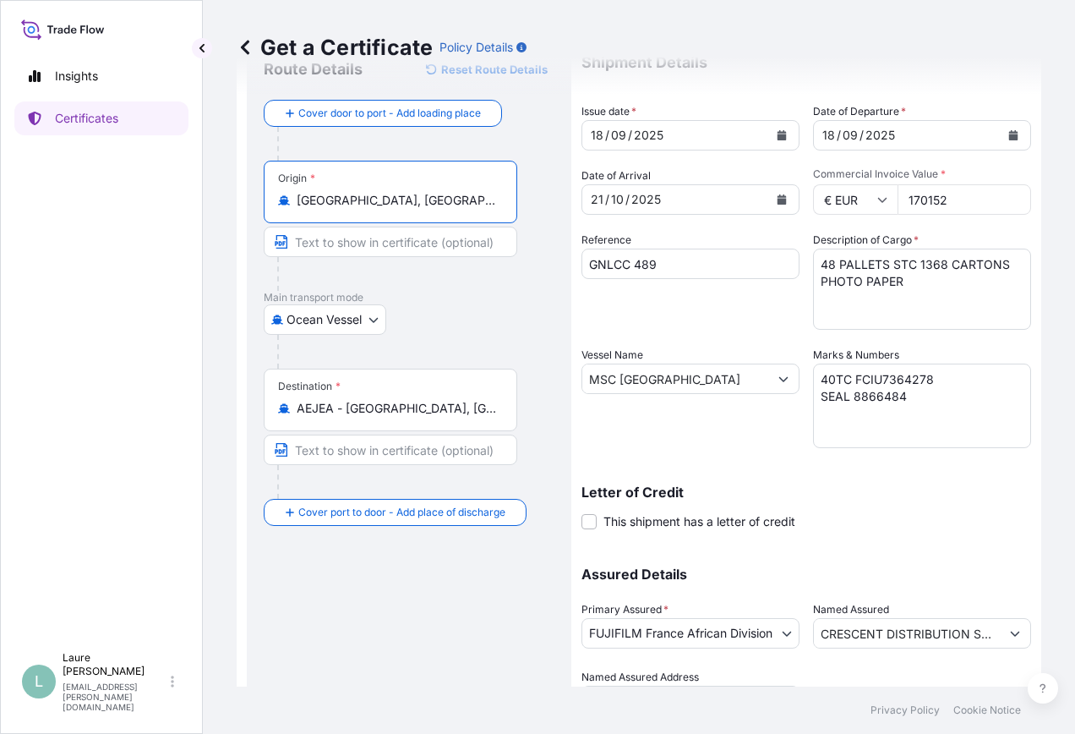
scroll to position [153, 0]
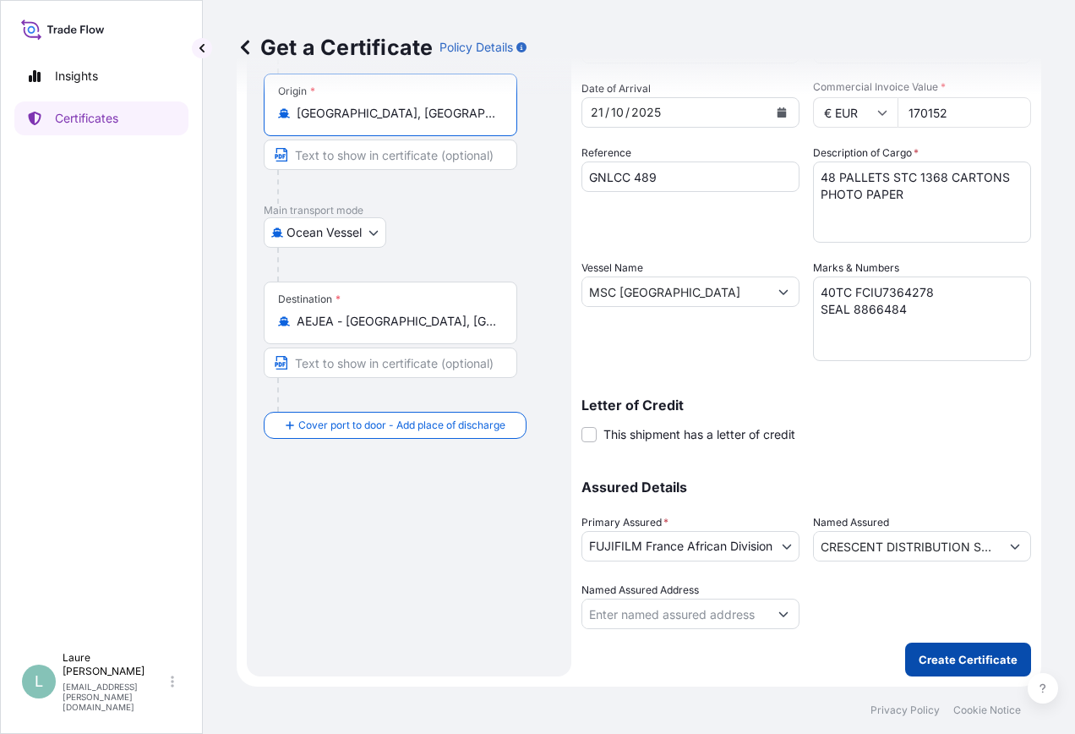
type input "[GEOGRAPHIC_DATA], [GEOGRAPHIC_DATA]"
click at [953, 655] on p "Create Certificate" at bounding box center [968, 659] width 99 height 17
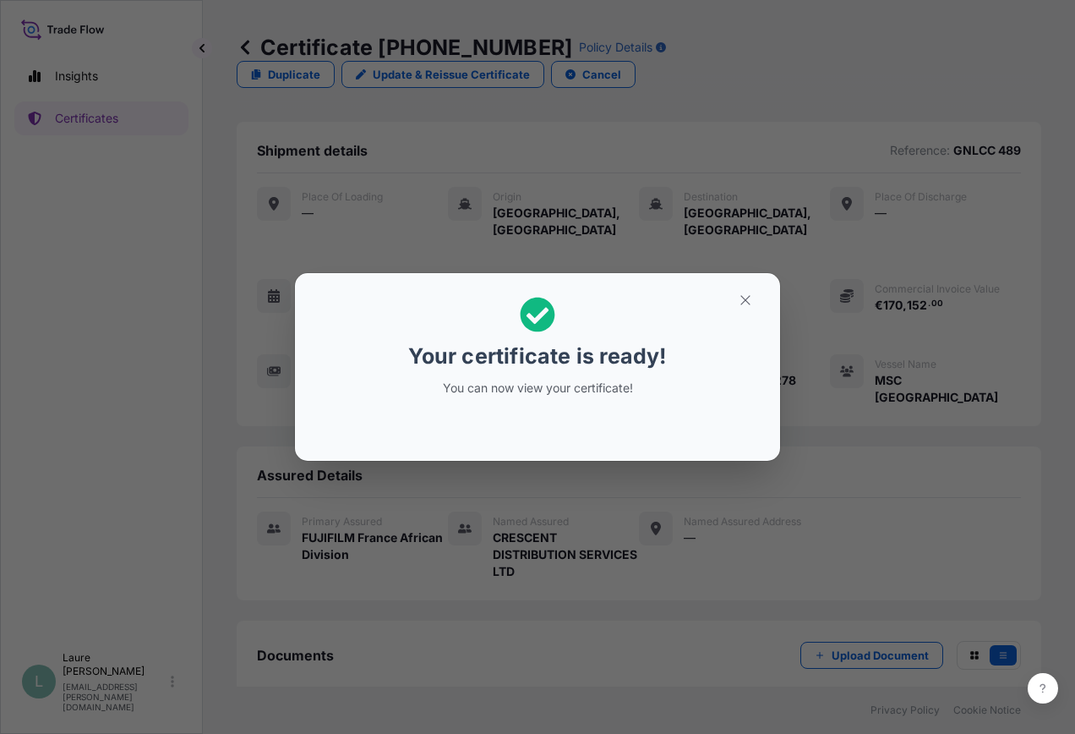
click at [1038, 499] on div "Your certificate is ready! You can now view your certificate!" at bounding box center [537, 367] width 1075 height 734
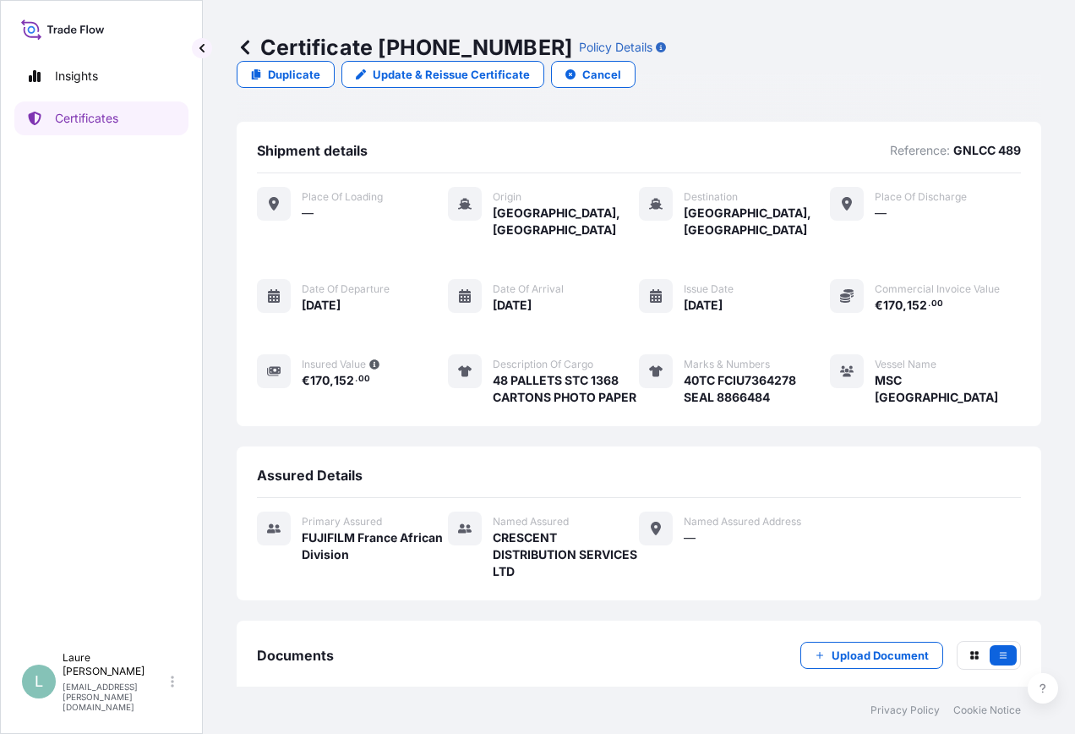
scroll to position [82, 0]
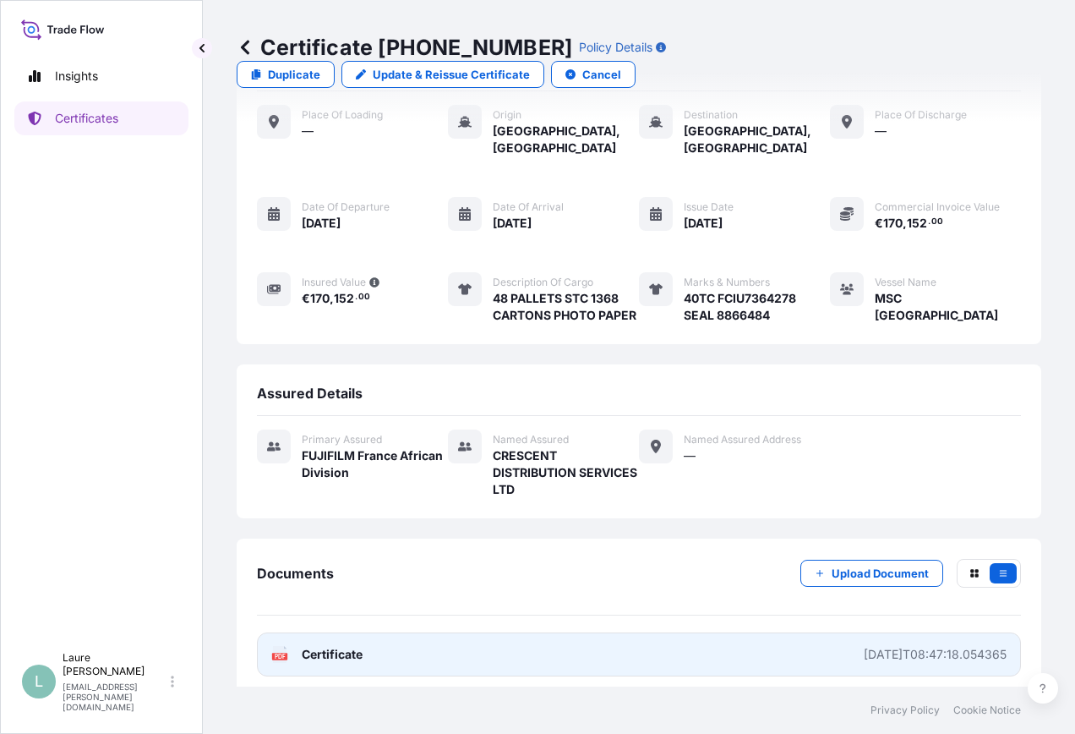
click at [932, 646] on div "[DATE]T08:47:18.054365" at bounding box center [935, 654] width 143 height 17
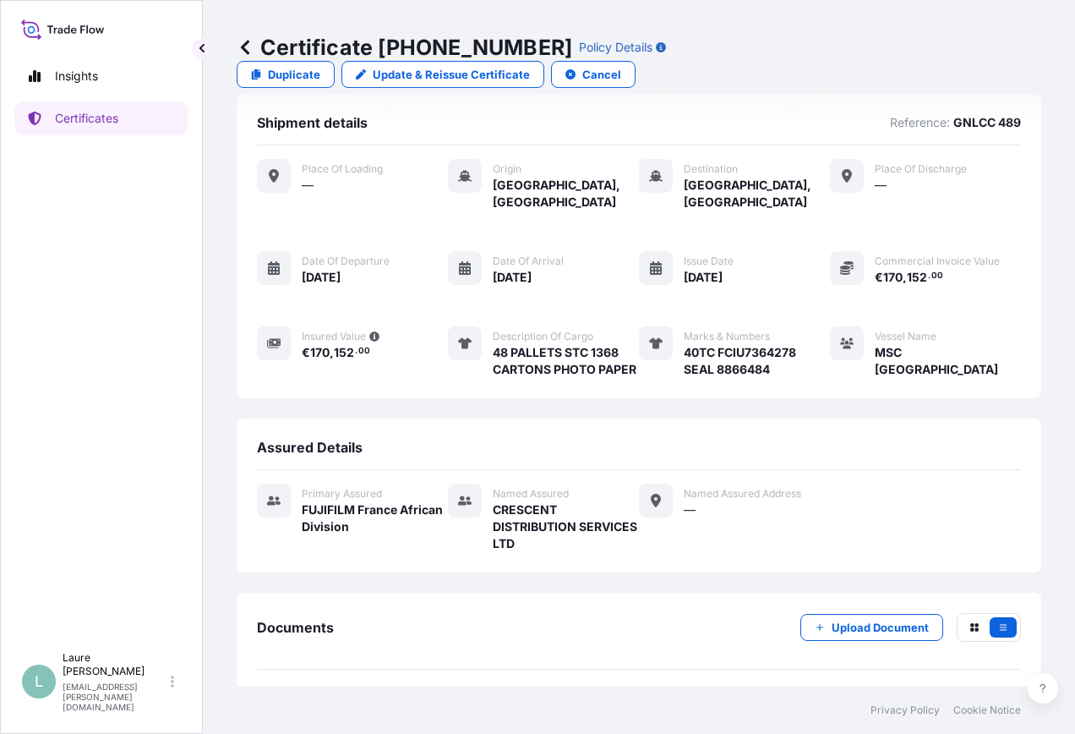
scroll to position [0, 0]
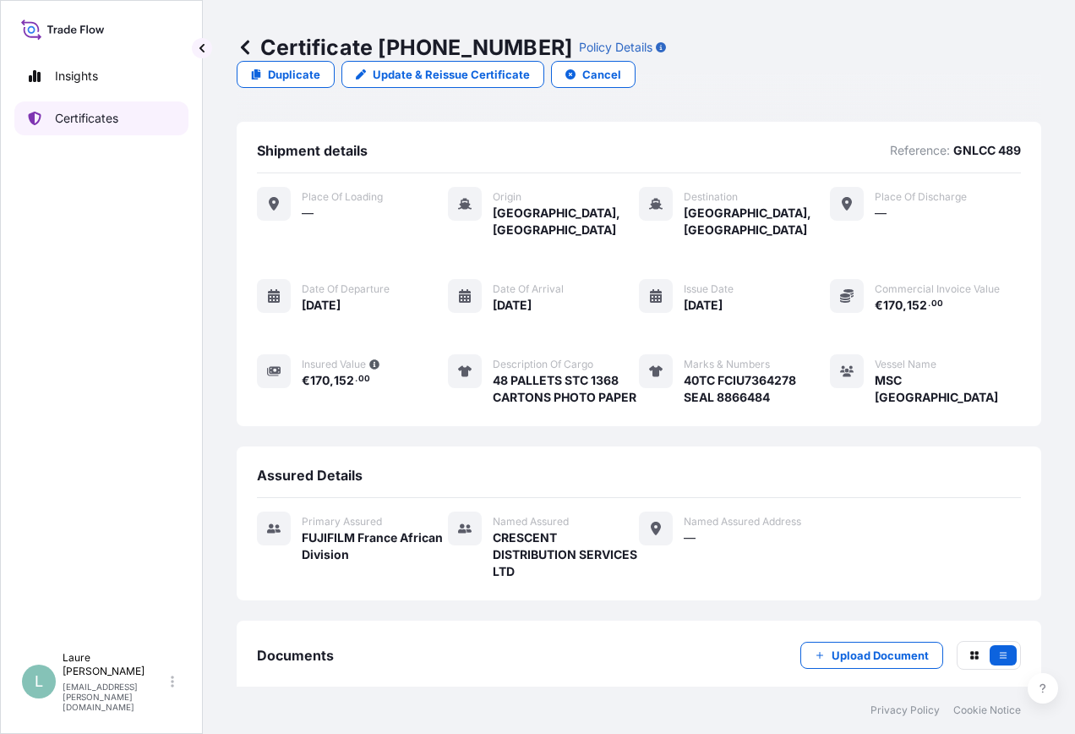
click at [91, 123] on p "Certificates" at bounding box center [86, 118] width 63 height 17
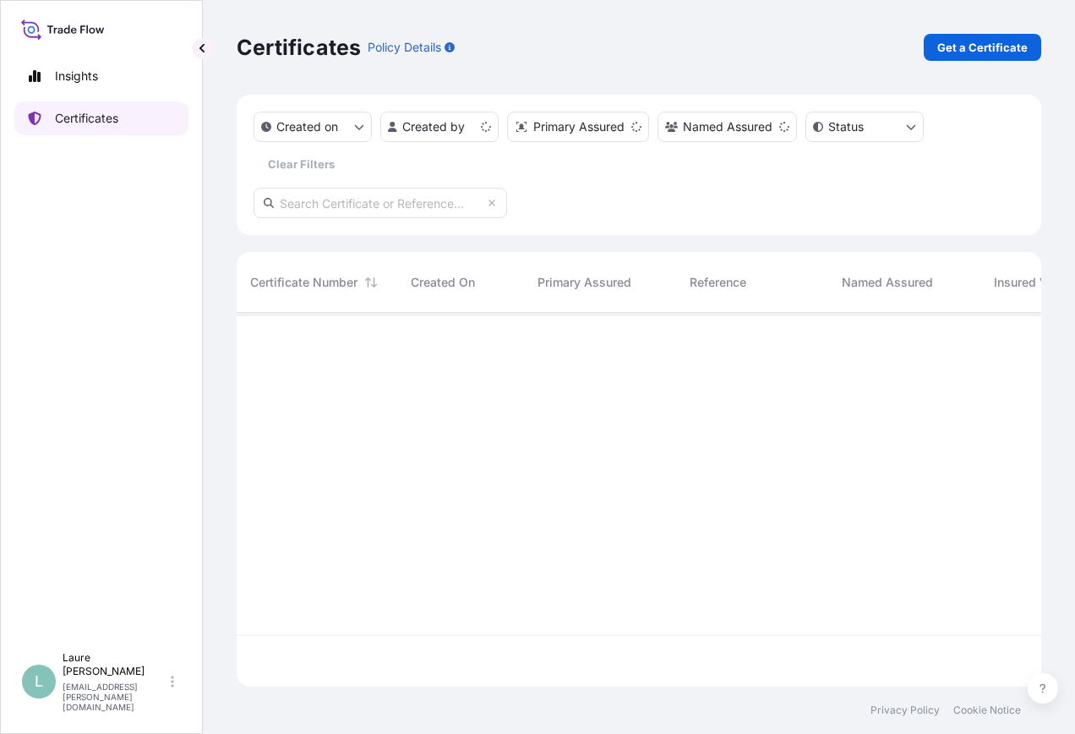
scroll to position [370, 792]
click at [1000, 44] on p "Get a Certificate" at bounding box center [982, 47] width 90 height 17
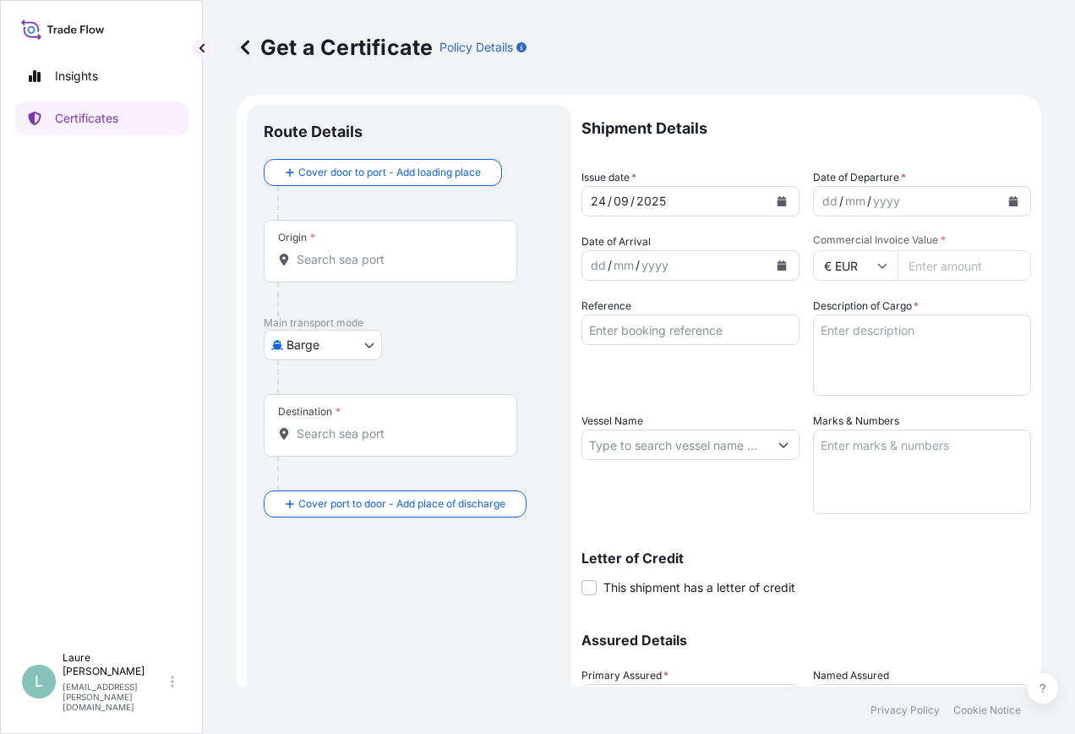
click at [325, 346] on body "Insights Certificates L Laure Moran-Carre [EMAIL_ADDRESS][PERSON_NAME][DOMAIN_N…" at bounding box center [537, 367] width 1075 height 734
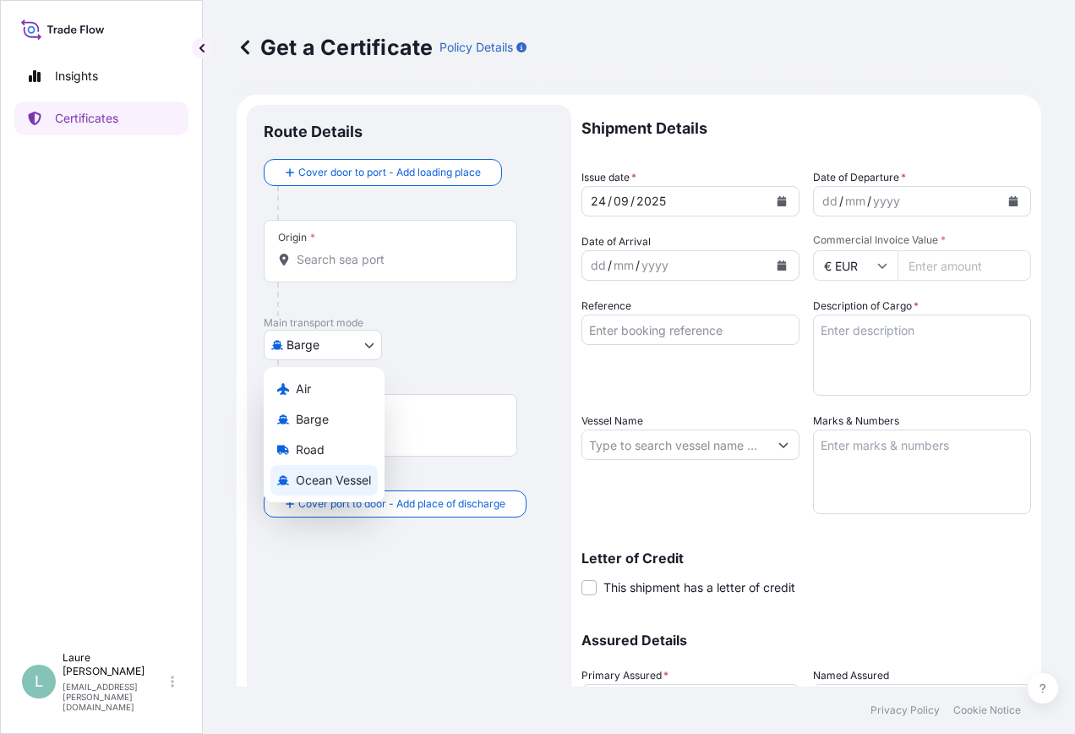
click at [341, 486] on span "Ocean Vessel" at bounding box center [333, 480] width 75 height 17
select select "Ocean Vessel"
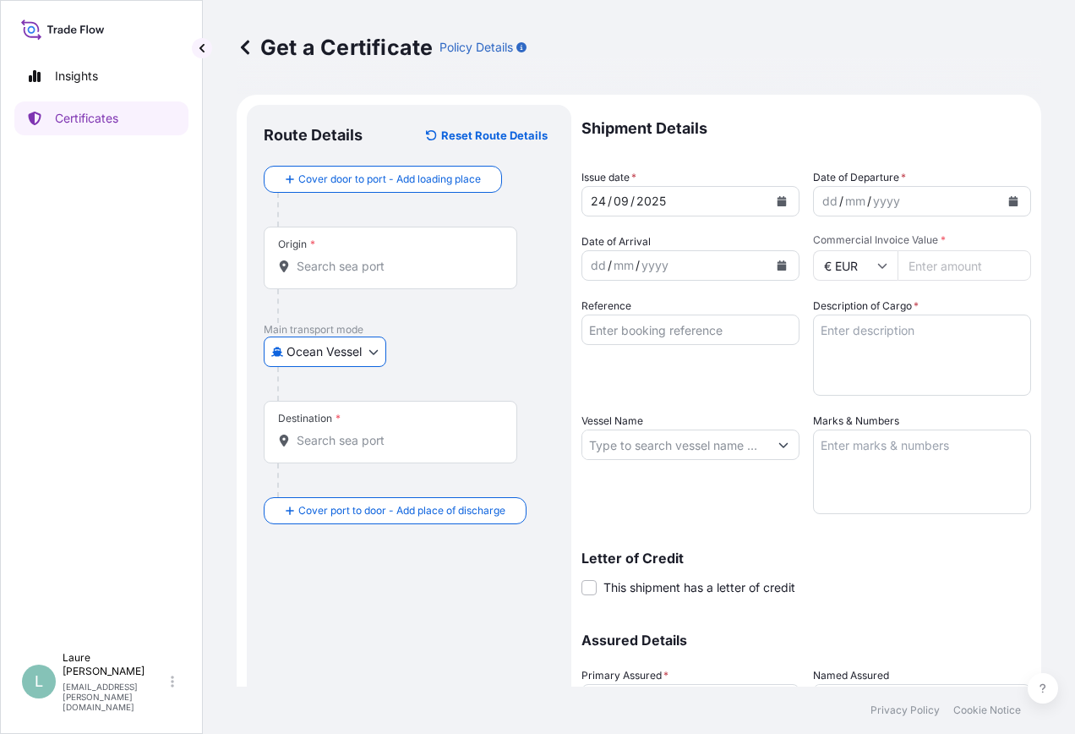
click at [321, 259] on input "Origin *" at bounding box center [396, 266] width 199 height 17
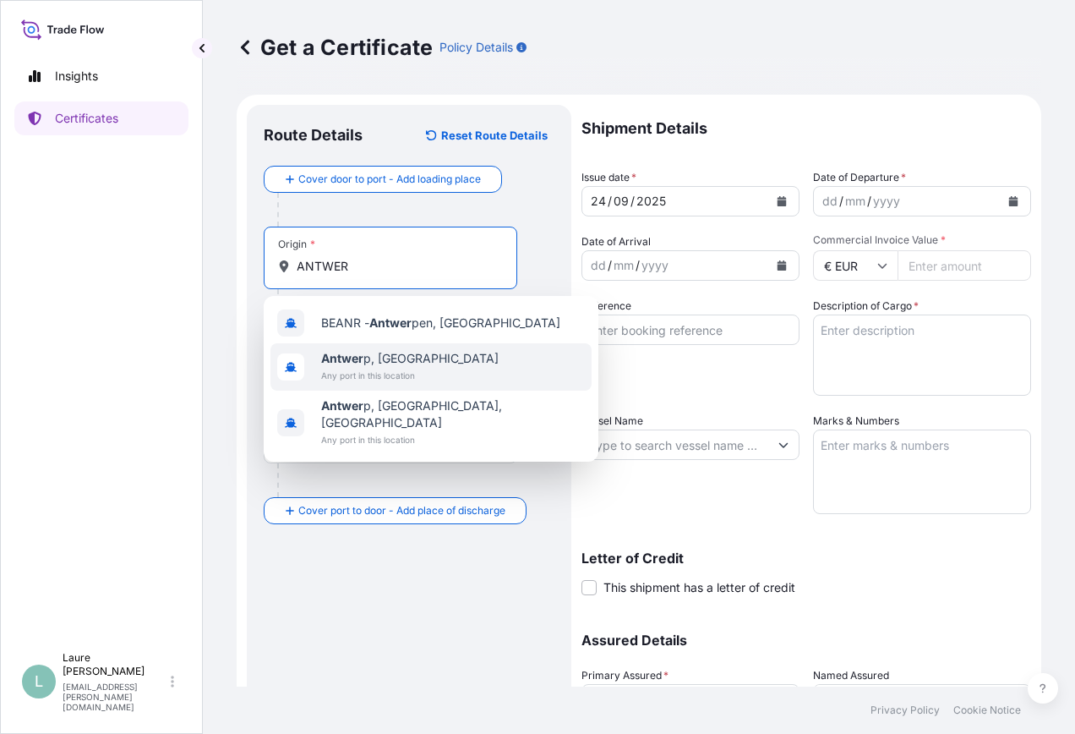
click at [385, 379] on span "Any port in this location" at bounding box center [409, 375] width 177 height 17
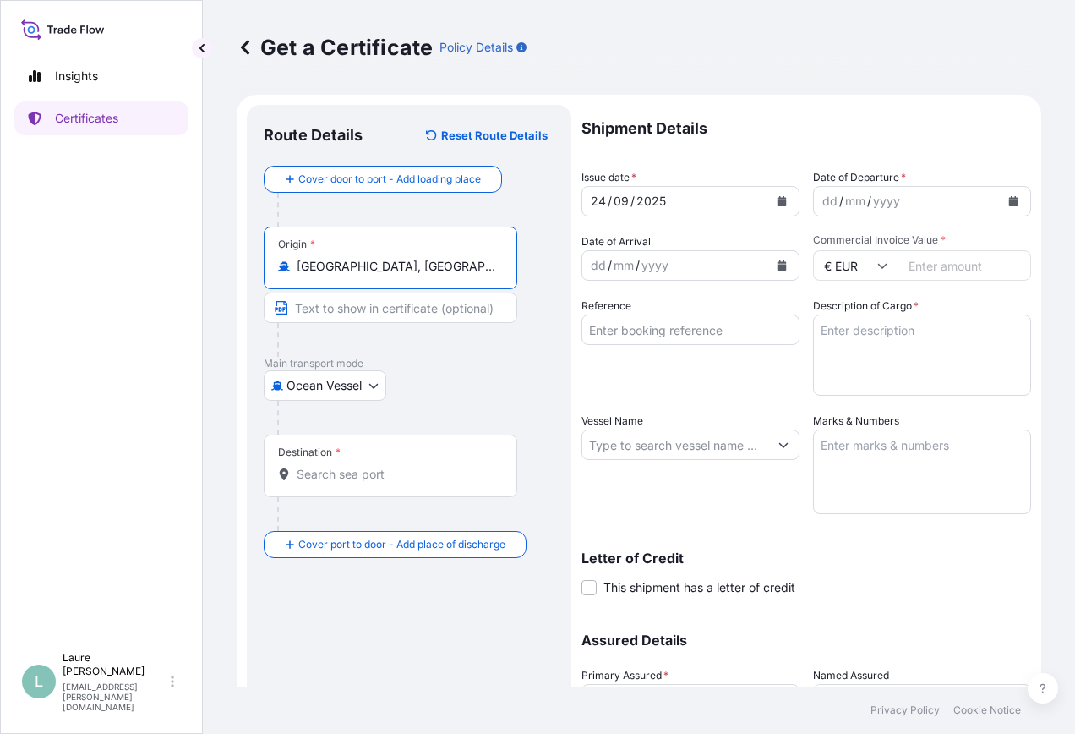
type input "[GEOGRAPHIC_DATA], [GEOGRAPHIC_DATA]"
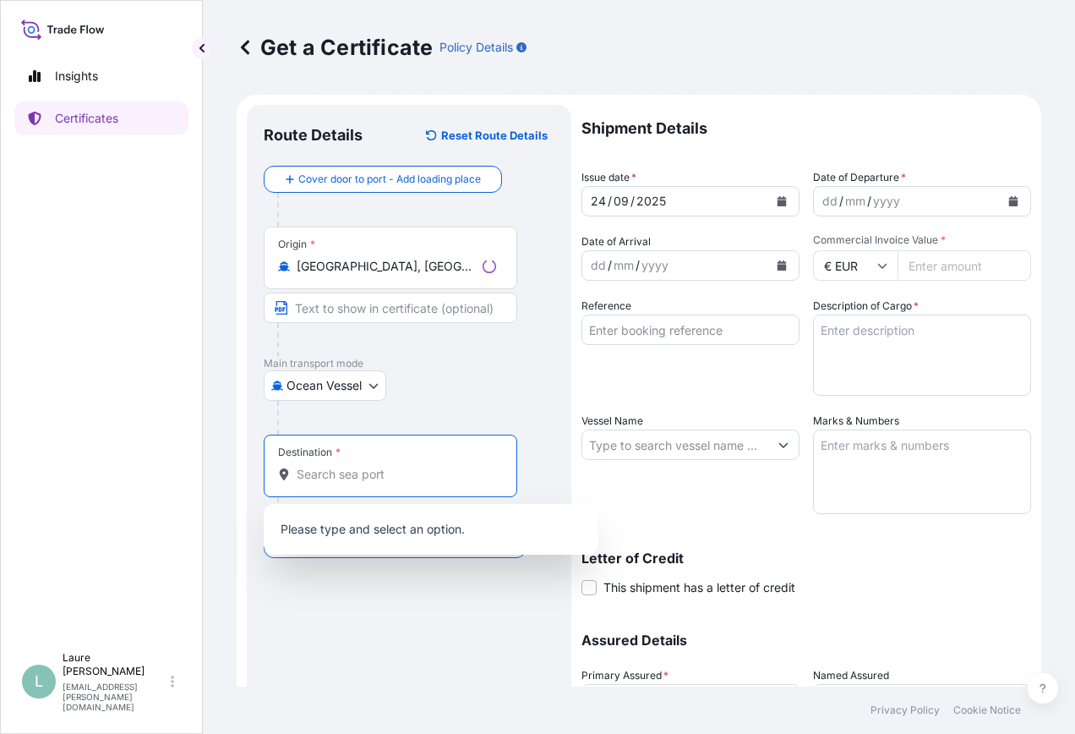
click at [321, 471] on input "Destination *" at bounding box center [396, 474] width 199 height 17
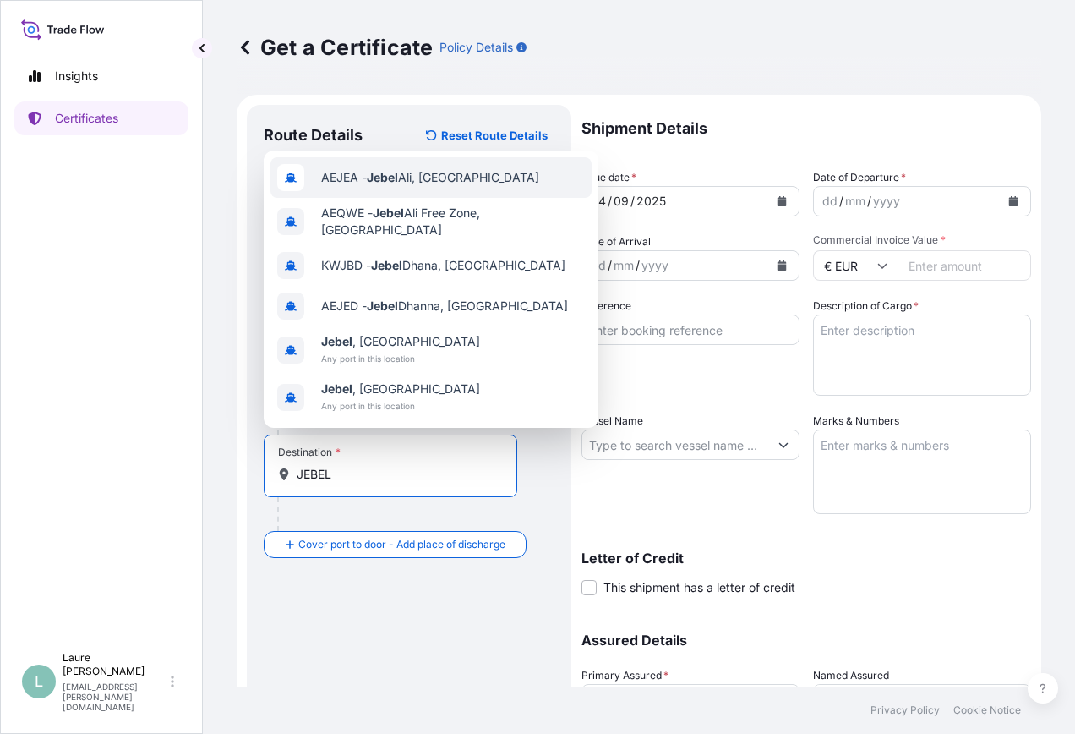
click at [412, 168] on div "AEJEA - [GEOGRAPHIC_DATA], [GEOGRAPHIC_DATA]" at bounding box center [430, 177] width 321 height 41
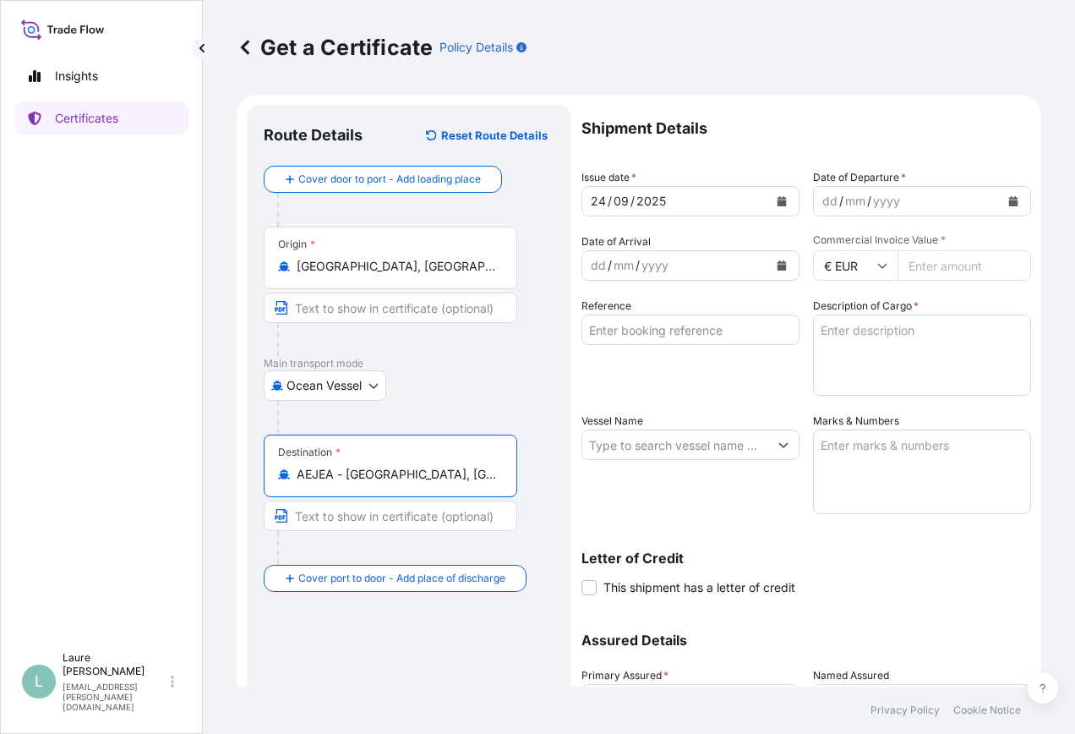
type input "AEJEA - [GEOGRAPHIC_DATA], [GEOGRAPHIC_DATA]"
click at [779, 201] on icon "Calendar" at bounding box center [782, 201] width 9 height 10
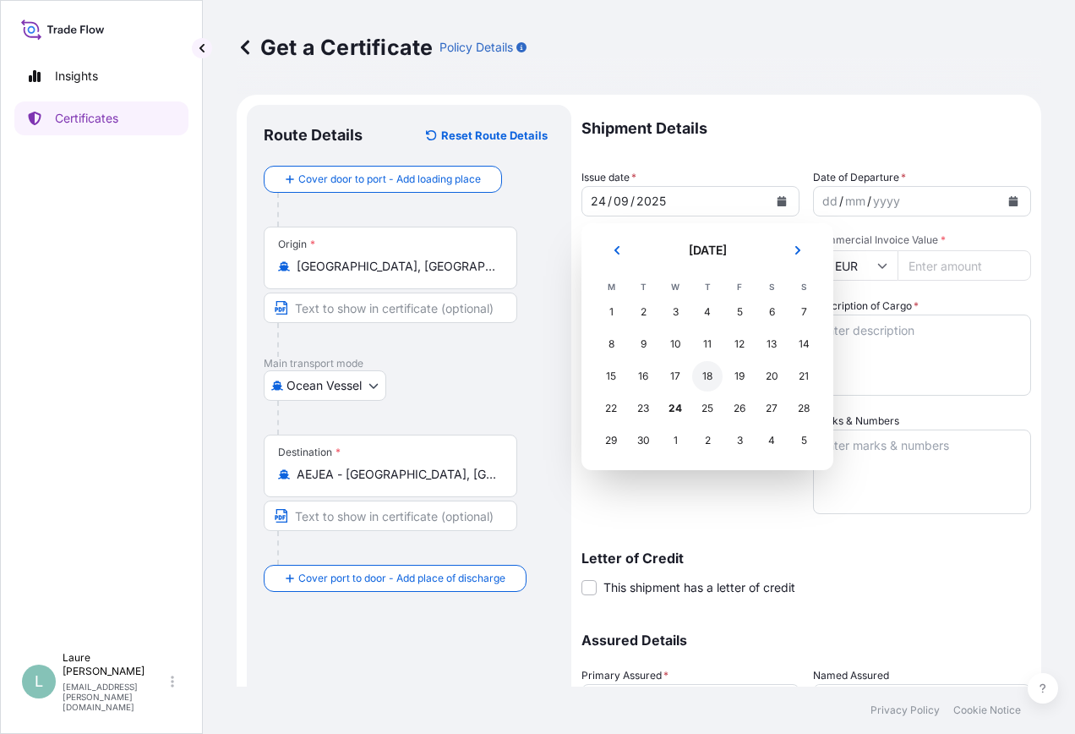
click at [712, 376] on div "18" at bounding box center [707, 376] width 30 height 30
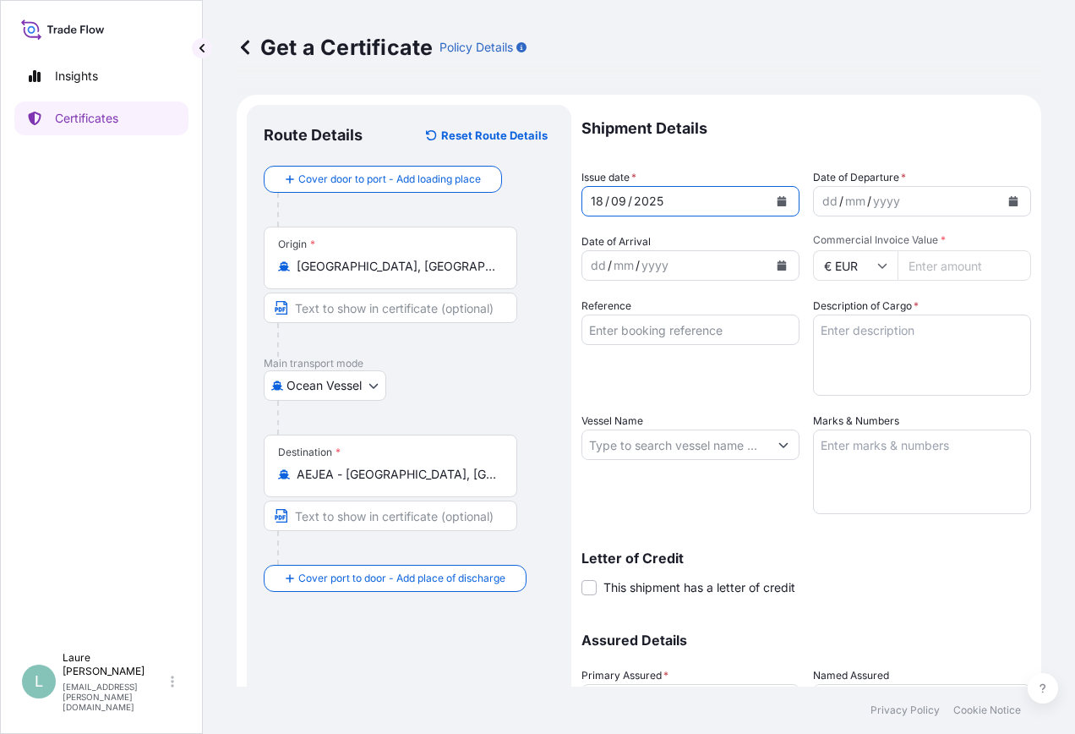
click at [1009, 204] on icon "Calendar" at bounding box center [1013, 201] width 9 height 10
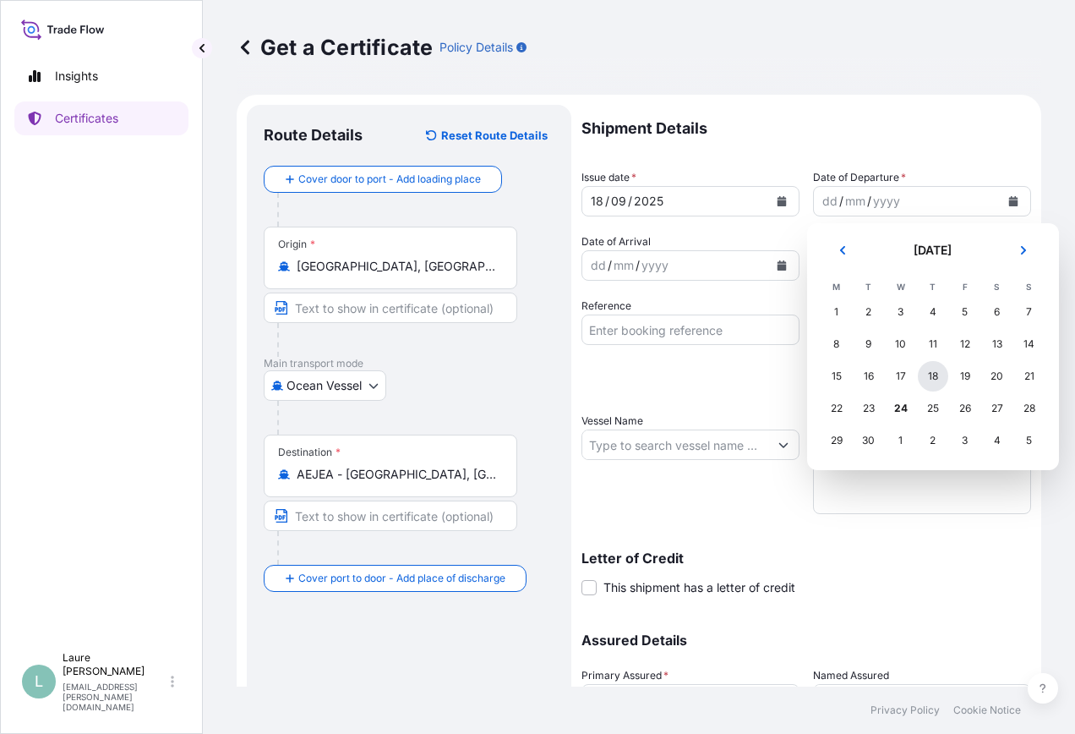
click at [936, 379] on div "18" at bounding box center [933, 376] width 30 height 30
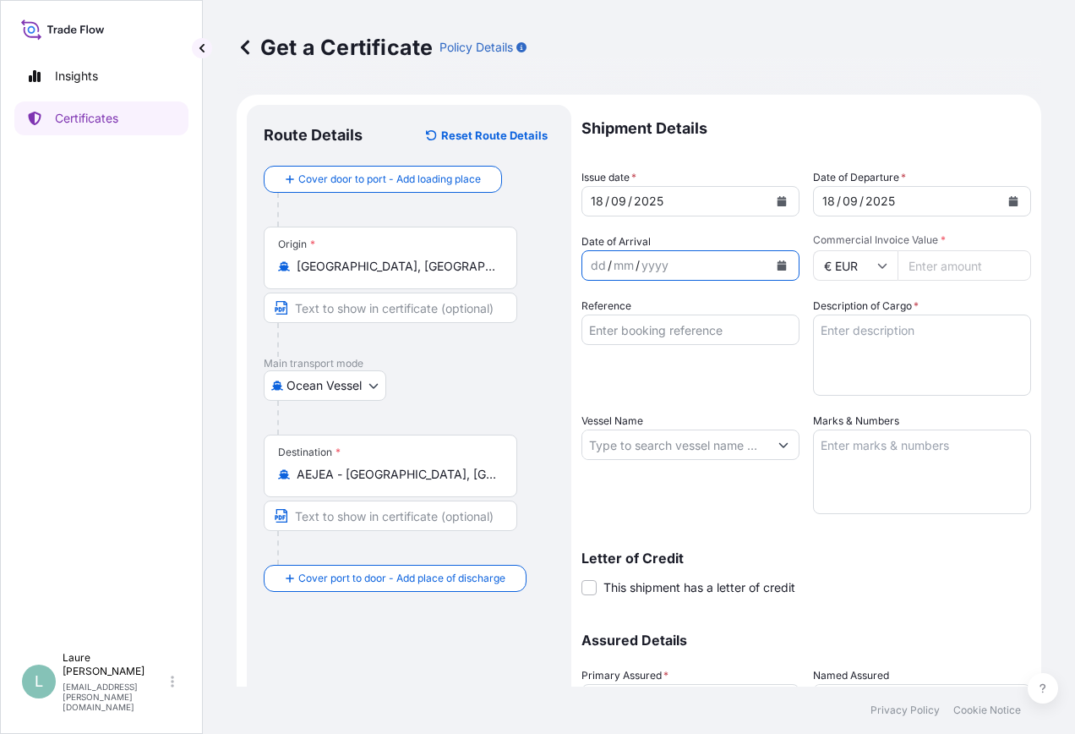
click at [774, 258] on button "Calendar" at bounding box center [781, 265] width 27 height 27
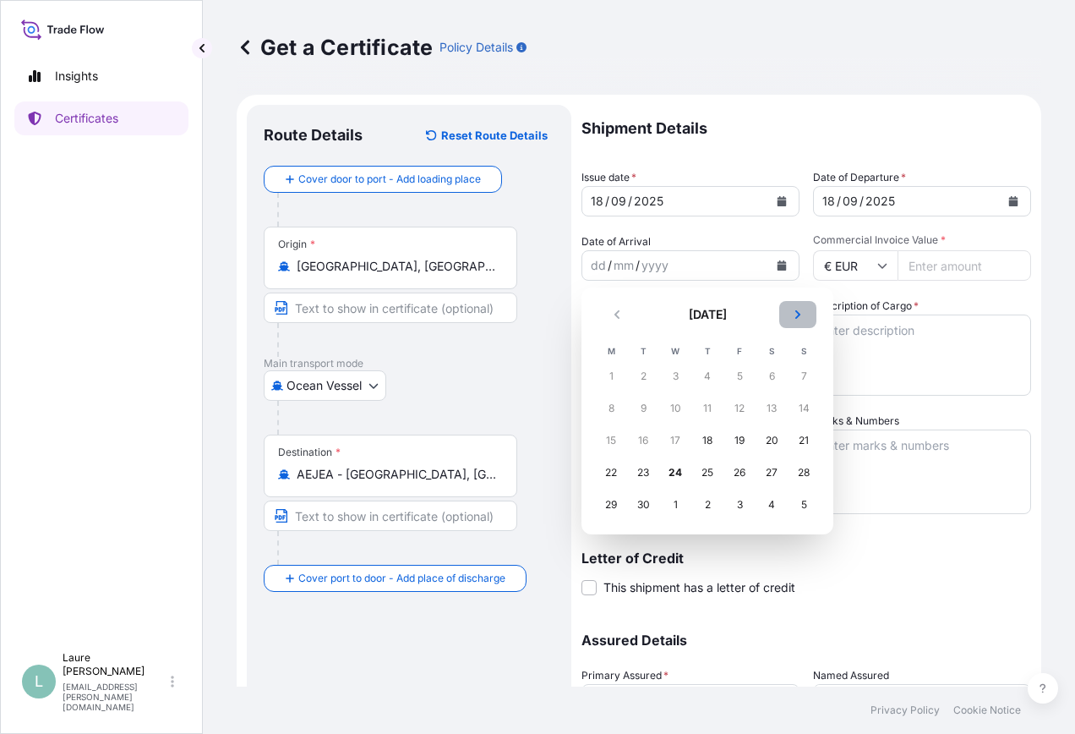
click at [807, 319] on button "Next" at bounding box center [797, 314] width 37 height 27
click at [643, 475] on div "21" at bounding box center [643, 472] width 30 height 30
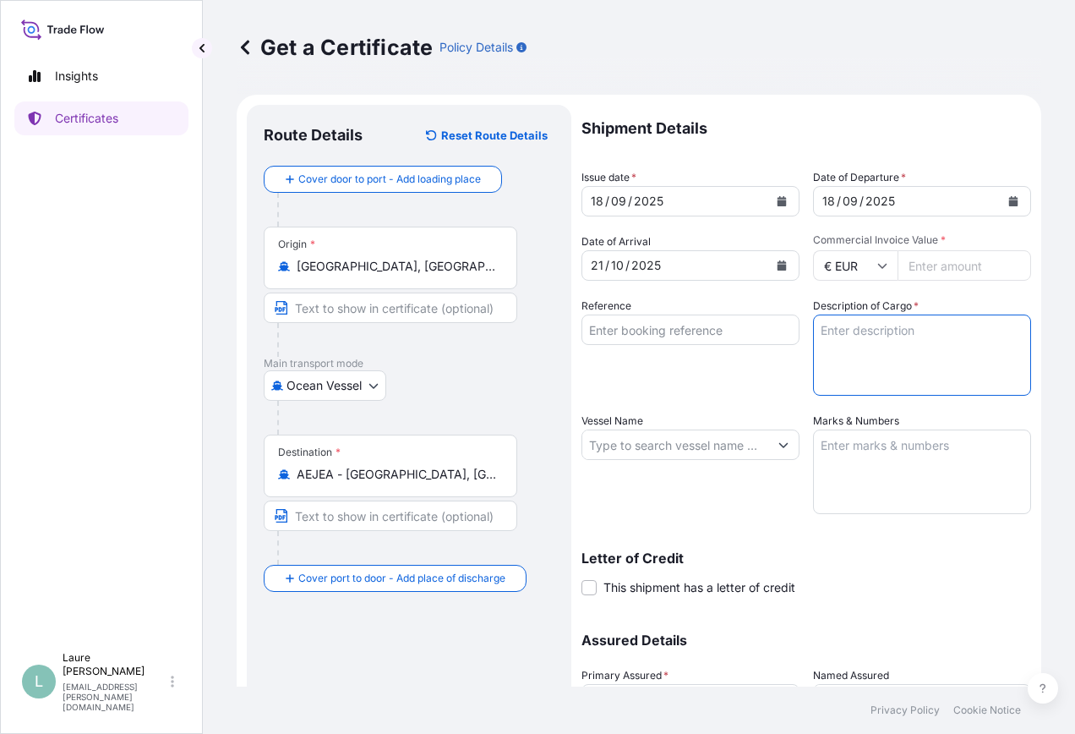
click at [867, 357] on textarea "Description of Cargo *" at bounding box center [922, 354] width 218 height 81
type textarea "45 PALLETS STC 1106 CARTONS PHOTO PAPER"
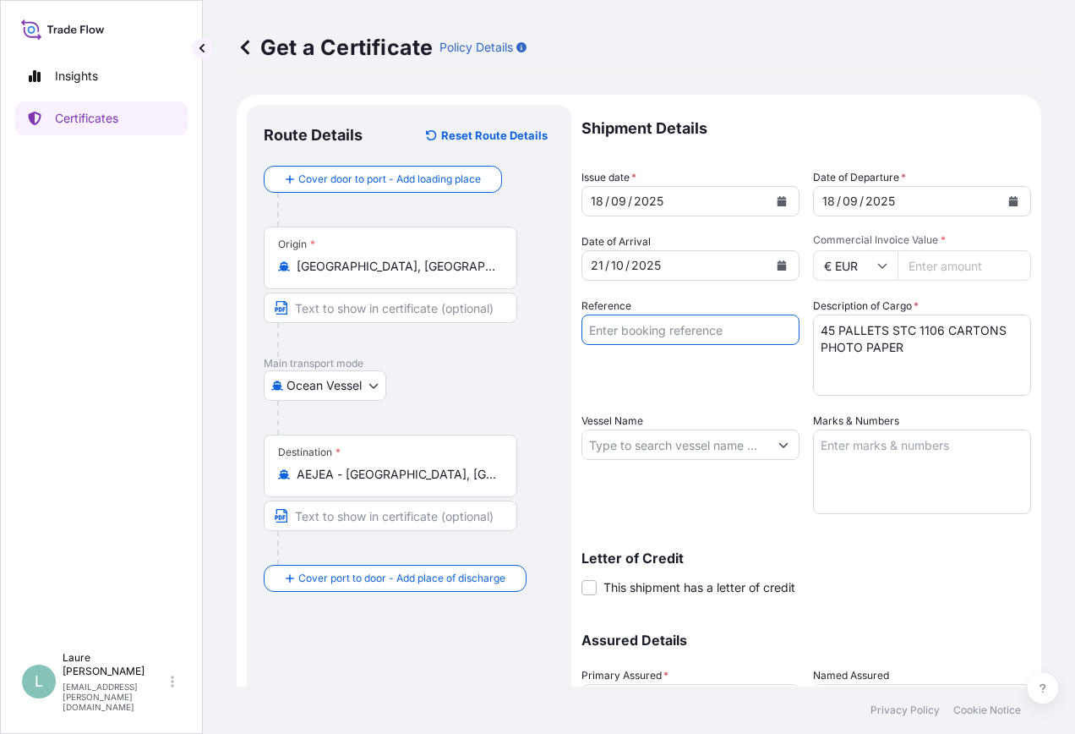
click at [684, 326] on input "Reference" at bounding box center [690, 329] width 218 height 30
type input "GNLCC 491"
click at [778, 447] on icon "Show suggestions" at bounding box center [783, 444] width 10 height 10
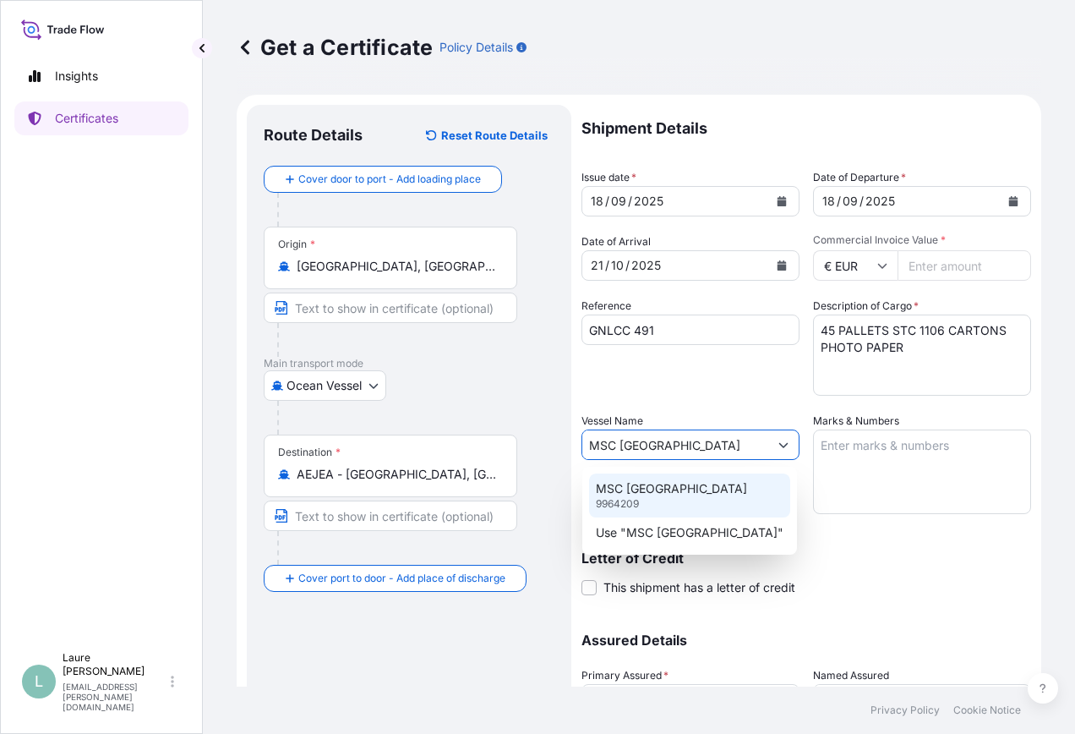
click at [686, 488] on div "MSC NAPOLI 9964209" at bounding box center [689, 495] width 201 height 44
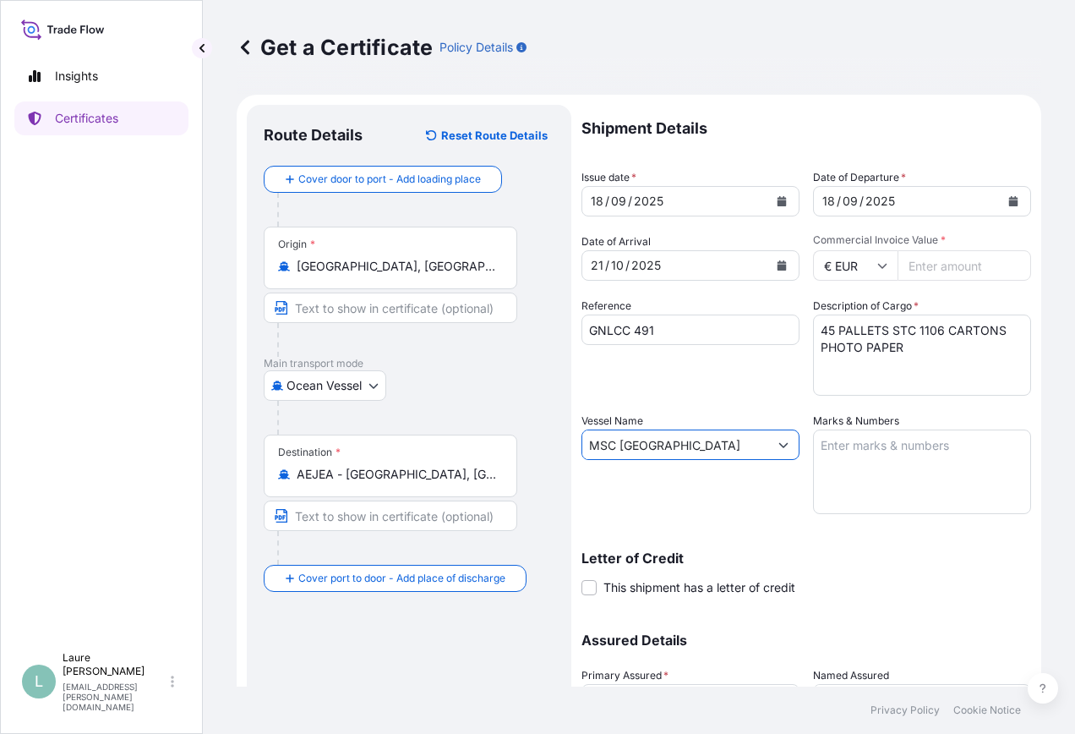
type input "MSC [GEOGRAPHIC_DATA]"
click at [881, 469] on textarea "Marks & Numbers" at bounding box center [922, 471] width 218 height 85
click at [882, 461] on textarea "Marks & Numbers" at bounding box center [922, 471] width 218 height 85
paste textarea "MSMU4589580"
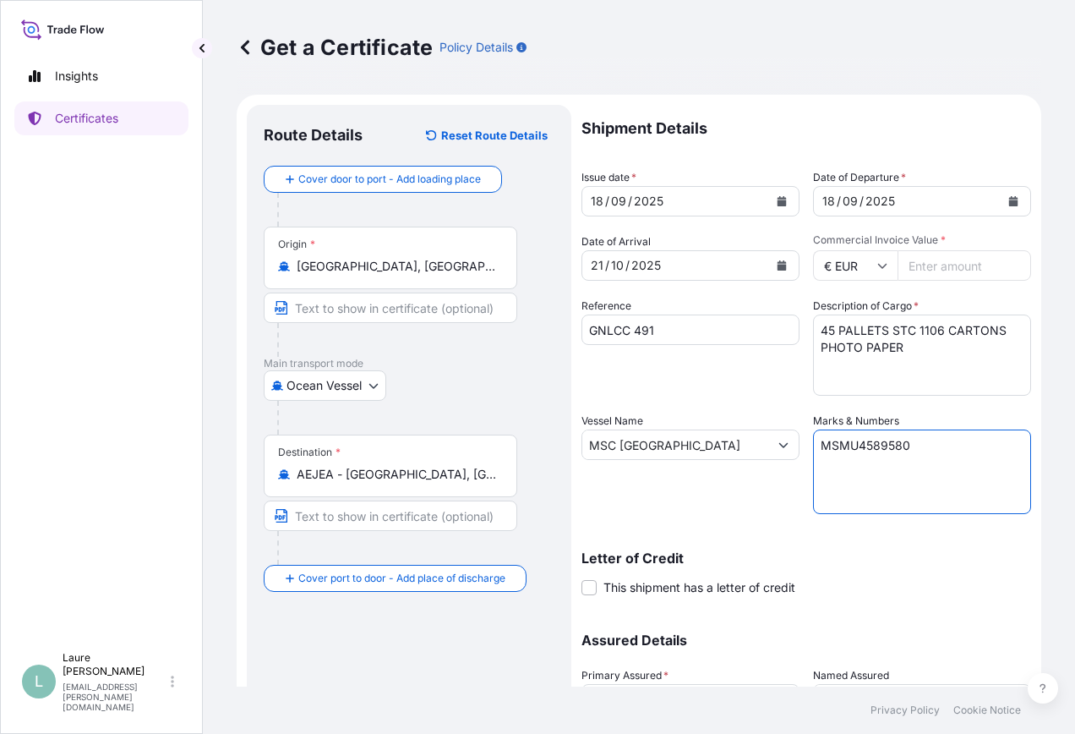
click at [821, 448] on textarea "MSMU4589580" at bounding box center [922, 471] width 218 height 85
click at [969, 453] on textarea "40TC MSMU4589580" at bounding box center [922, 471] width 218 height 85
paste textarea "8866017"
type textarea "40TC MSMU4589580 SEAL 8866017"
click at [952, 256] on input "Commercial Invoice Value *" at bounding box center [965, 265] width 134 height 30
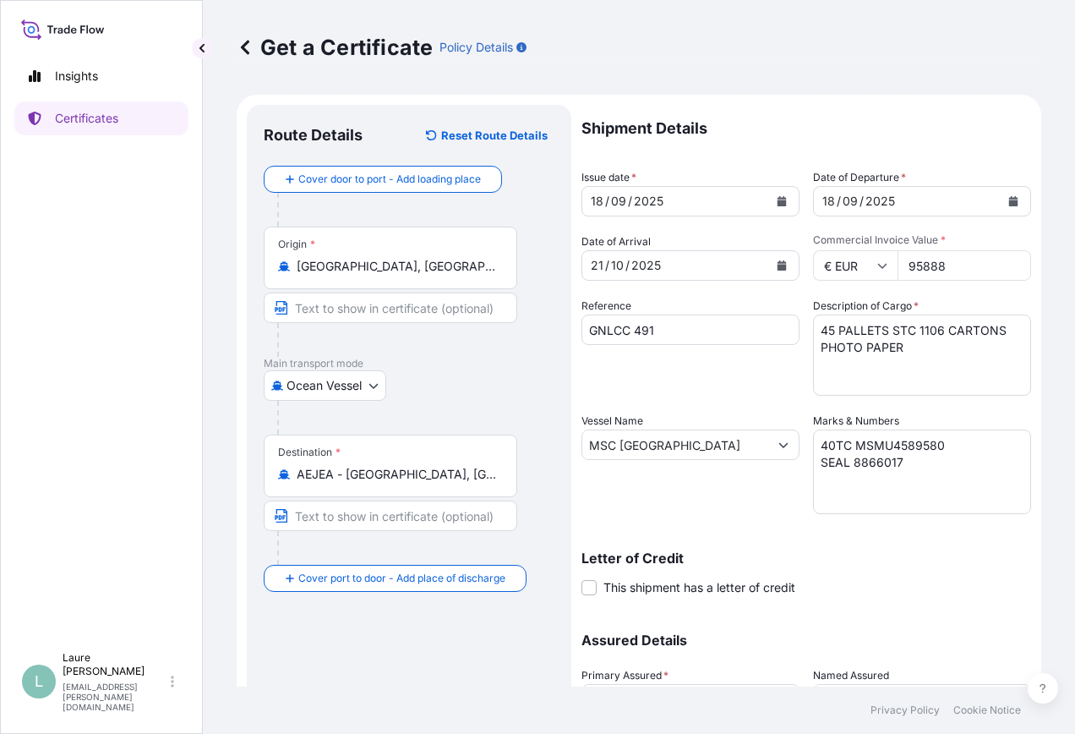
type input "95888"
click at [561, 358] on div "Route Details Reset Route Details Cover door to port - Add loading place Place …" at bounding box center [409, 467] width 325 height 724
click at [562, 359] on div "Route Details Reset Route Details Cover door to port - Add loading place Place …" at bounding box center [409, 467] width 325 height 724
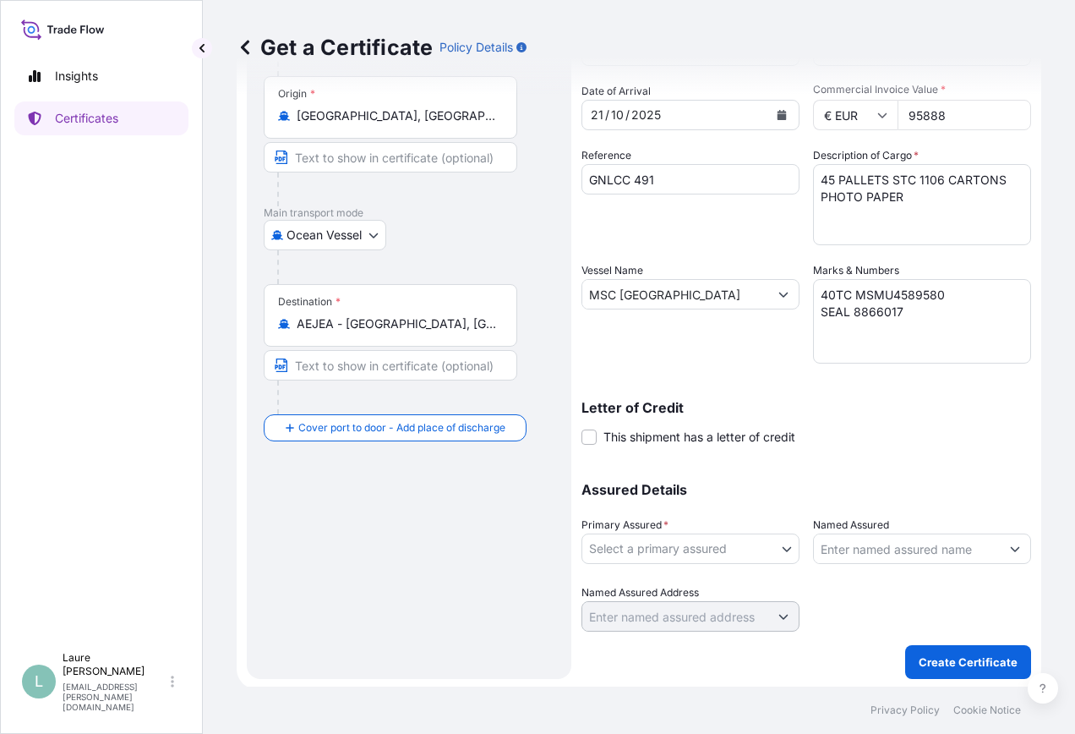
scroll to position [153, 0]
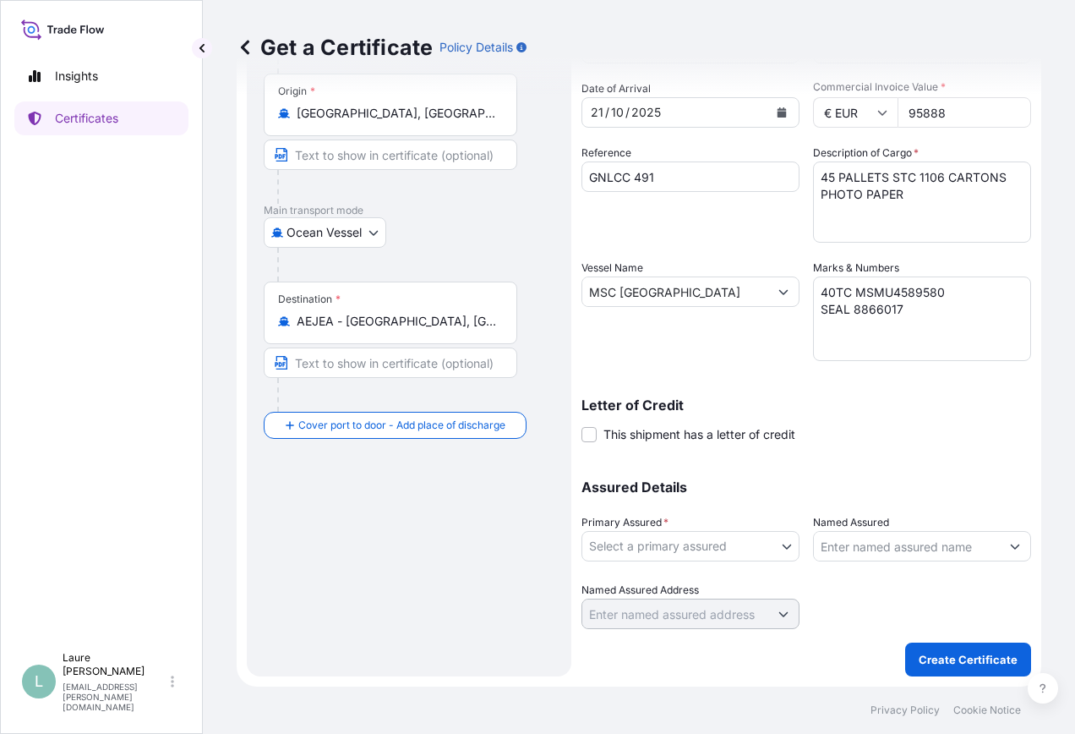
click at [717, 544] on body "Insights Certificates L Laure Moran-Carre [EMAIL_ADDRESS][PERSON_NAME][DOMAIN_N…" at bounding box center [537, 367] width 1075 height 734
click at [723, 591] on div "FUJIFILM France African Division" at bounding box center [687, 590] width 199 height 30
select select "31865"
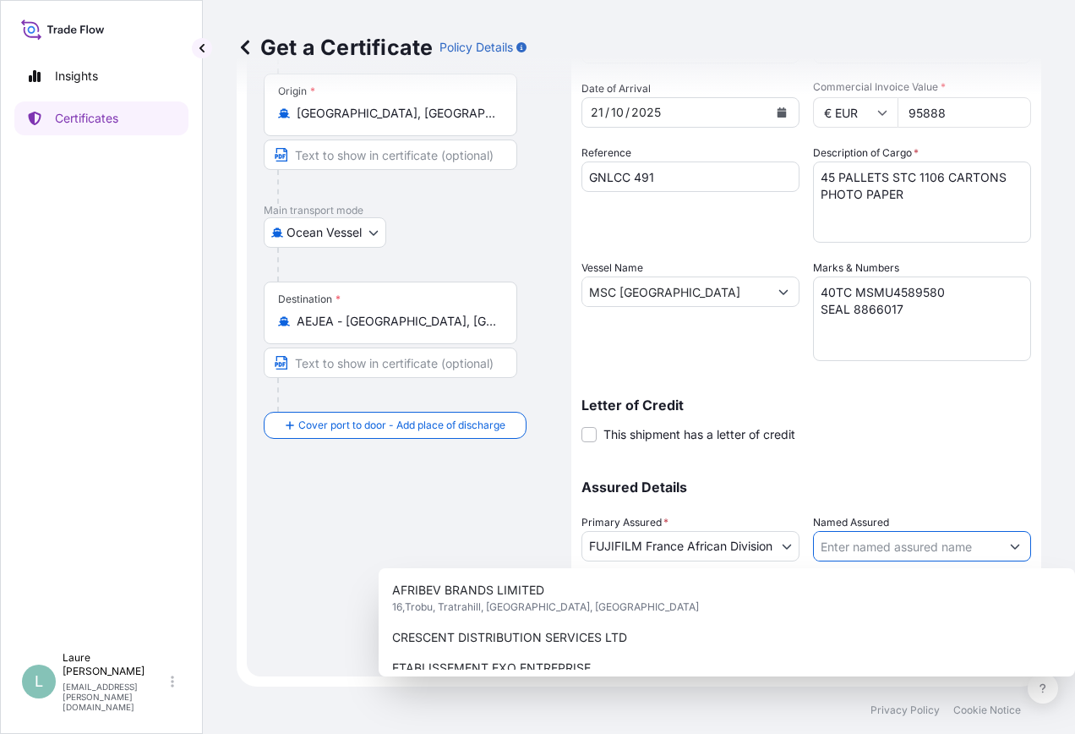
click at [876, 549] on input "Named Assured" at bounding box center [907, 546] width 186 height 30
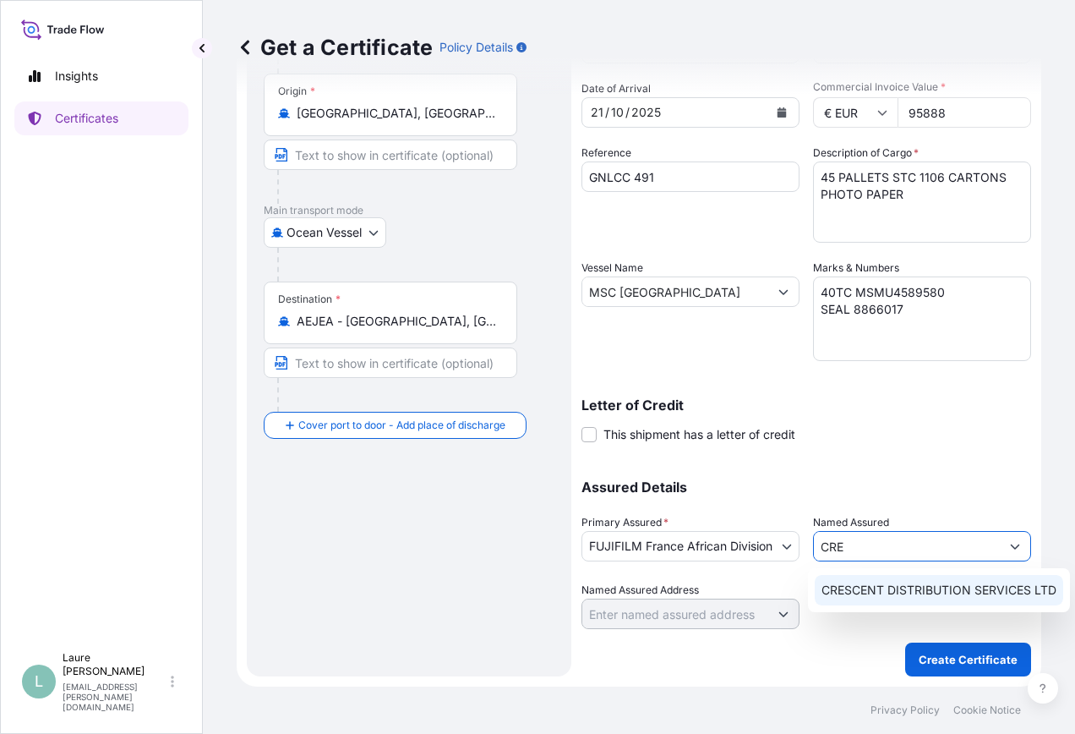
click at [898, 577] on div "CRESCENT DISTRIBUTION SERVICES LTD" at bounding box center [939, 590] width 248 height 30
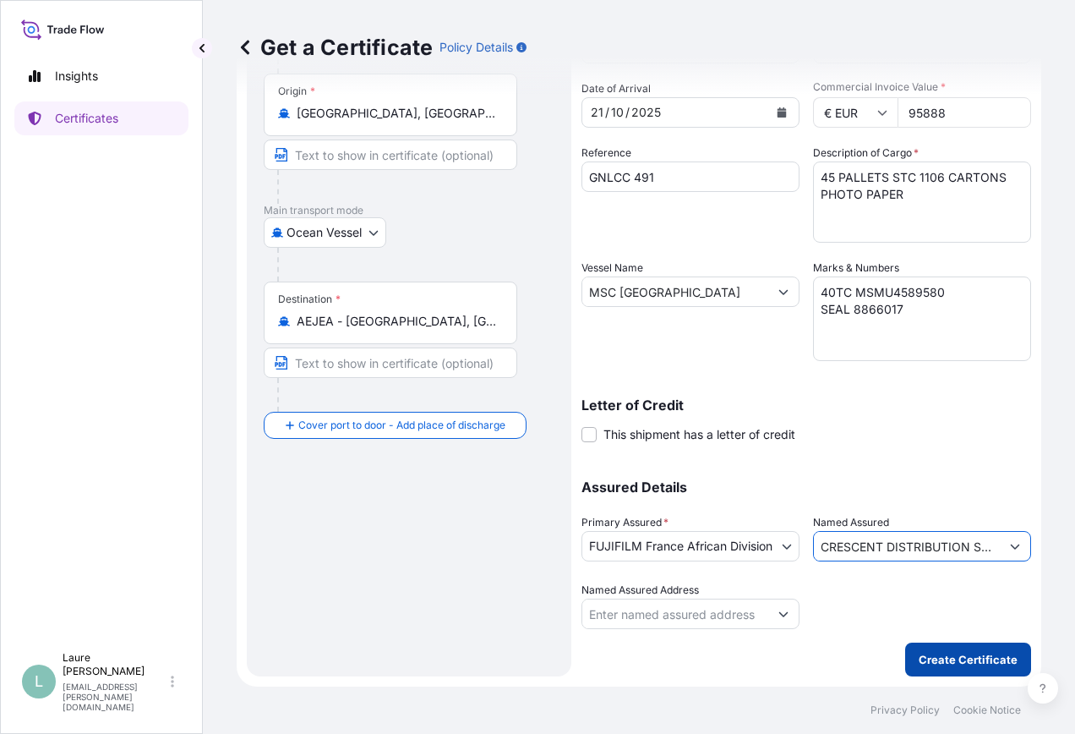
type input "CRESCENT DISTRIBUTION SERVICES LTD"
click at [937, 663] on p "Create Certificate" at bounding box center [968, 659] width 99 height 17
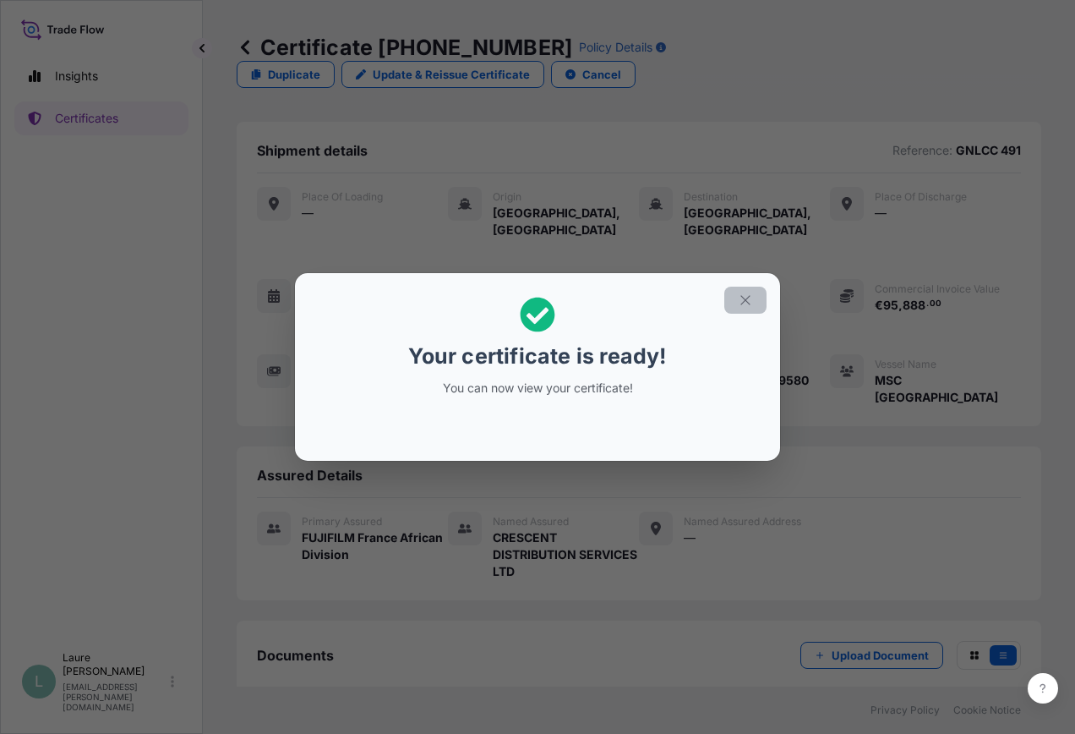
click at [744, 301] on icon "button" at bounding box center [745, 299] width 15 height 15
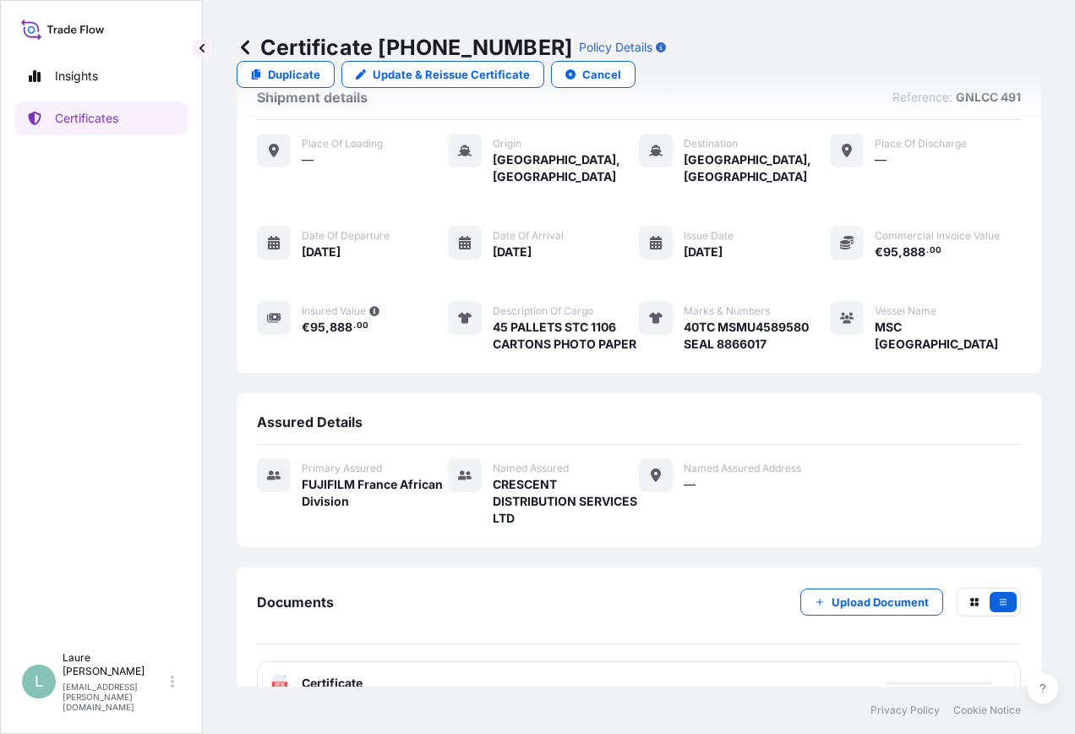
scroll to position [82, 0]
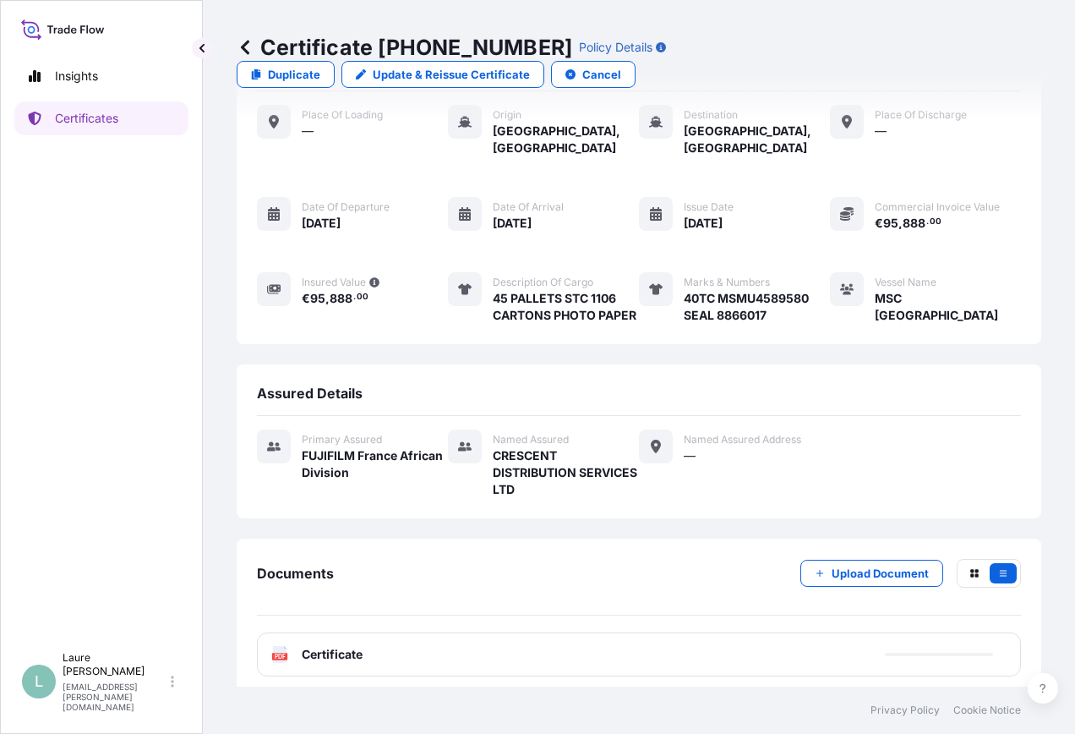
click at [925, 652] on div "PDF Certificate" at bounding box center [639, 654] width 764 height 44
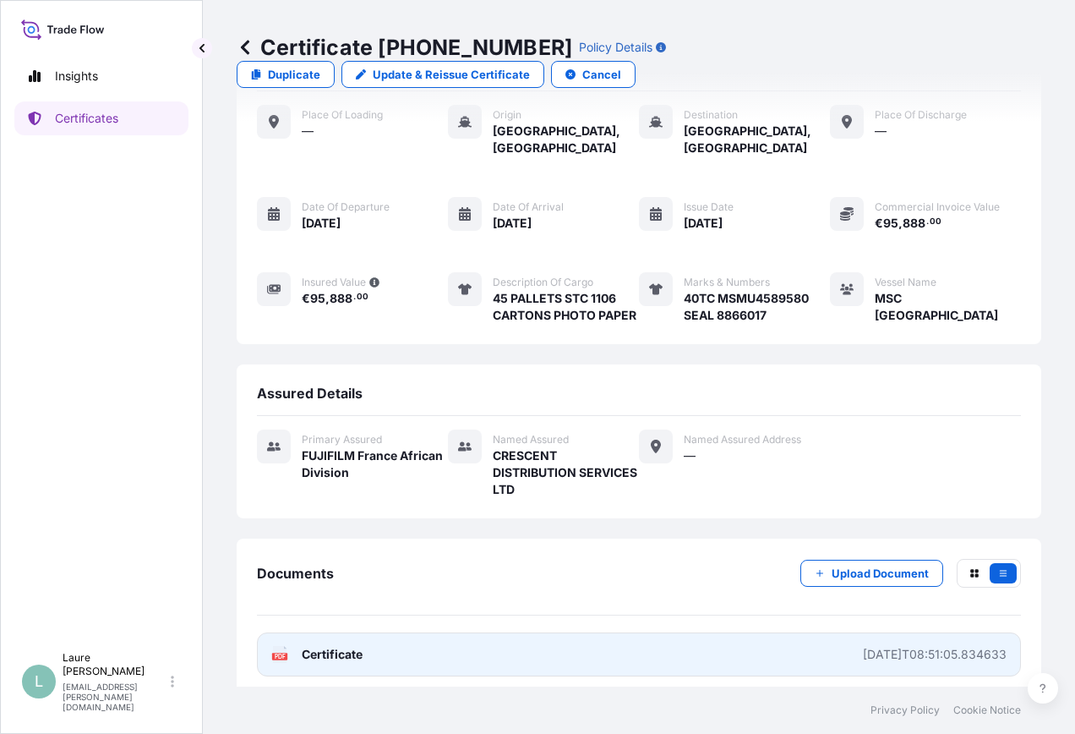
click at [761, 646] on link "PDF Certificate [DATE]T08:51:05.834633" at bounding box center [639, 654] width 764 height 44
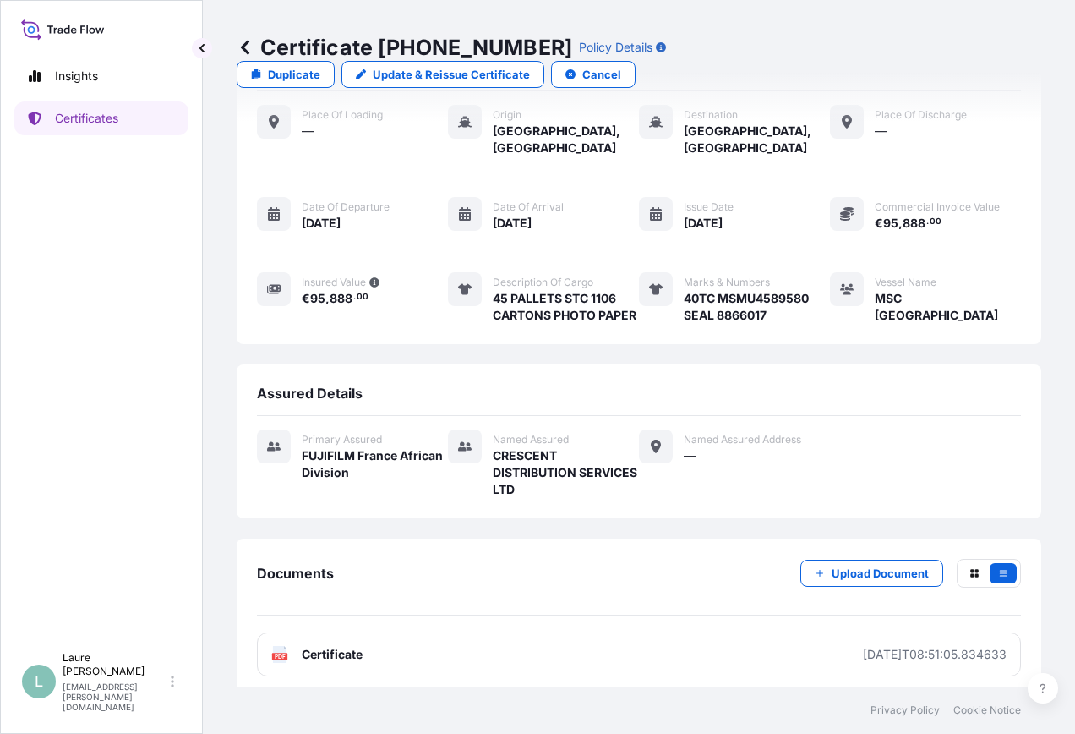
click at [134, 345] on div "Insights Certificates" at bounding box center [101, 343] width 174 height 599
click at [36, 497] on div "Insights Certificates" at bounding box center [101, 343] width 174 height 599
